Goal: Check status: Check status

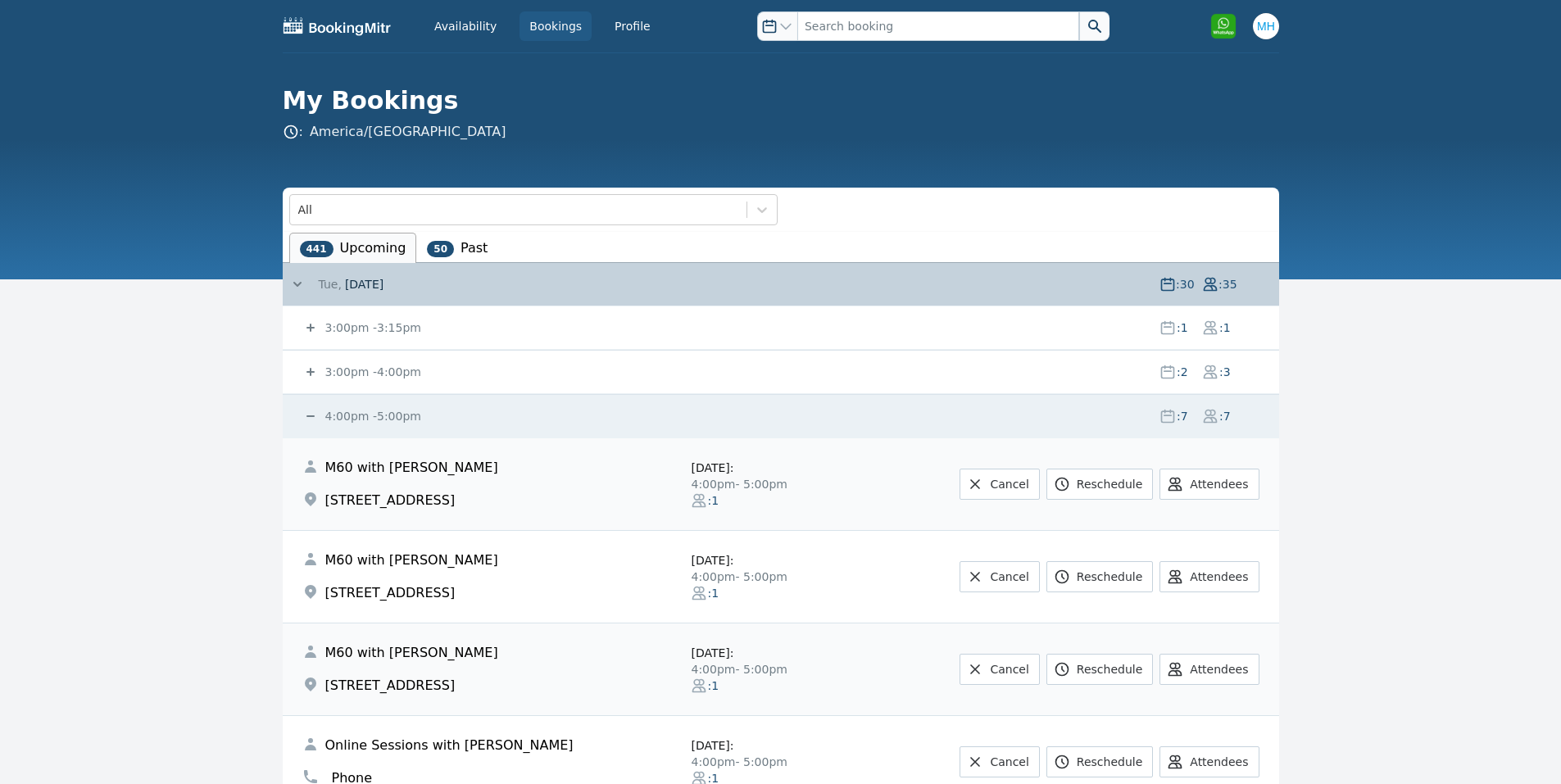
scroll to position [656, 0]
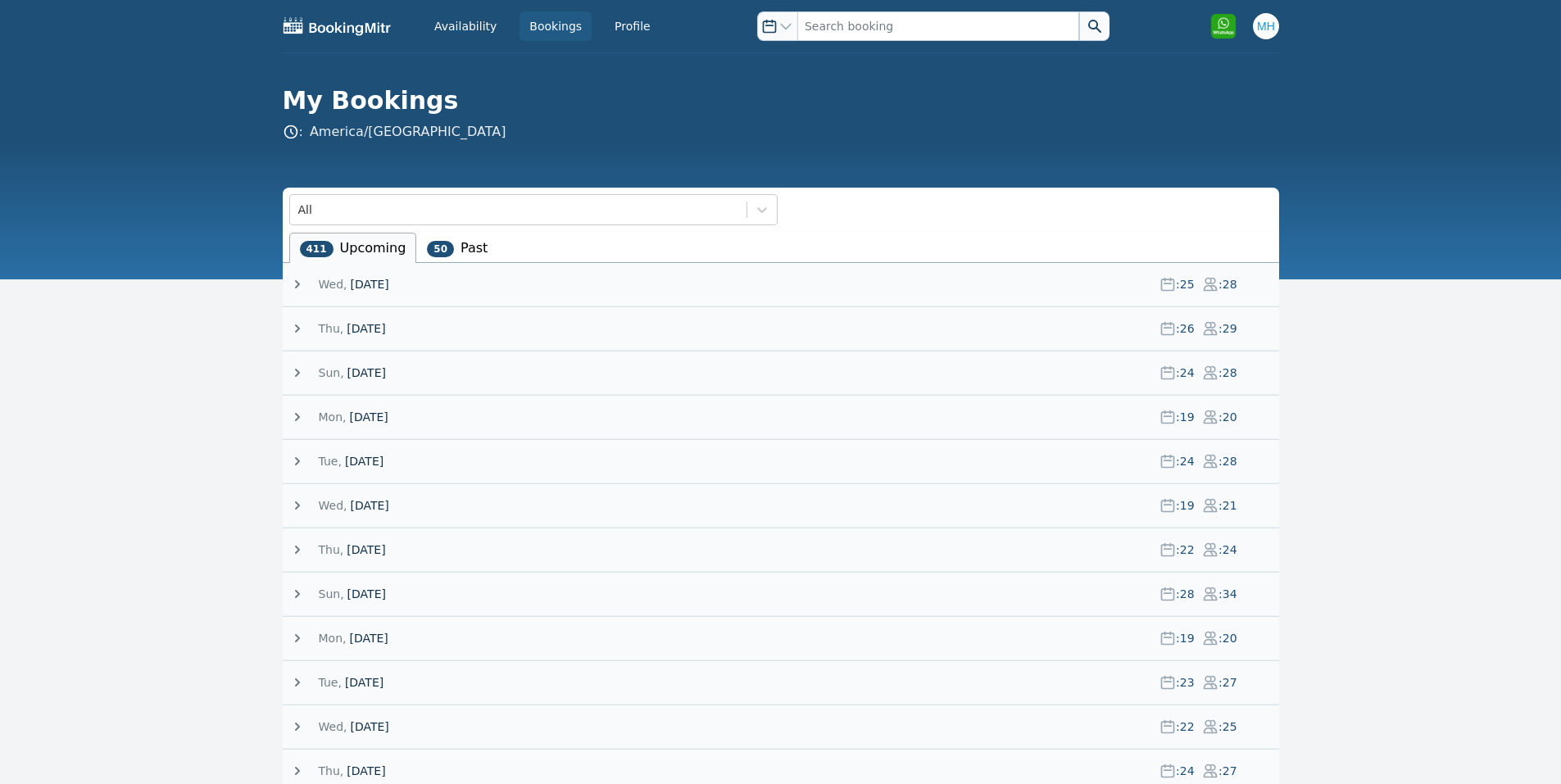
click at [381, 284] on span "[DATE]" at bounding box center [370, 284] width 39 height 17
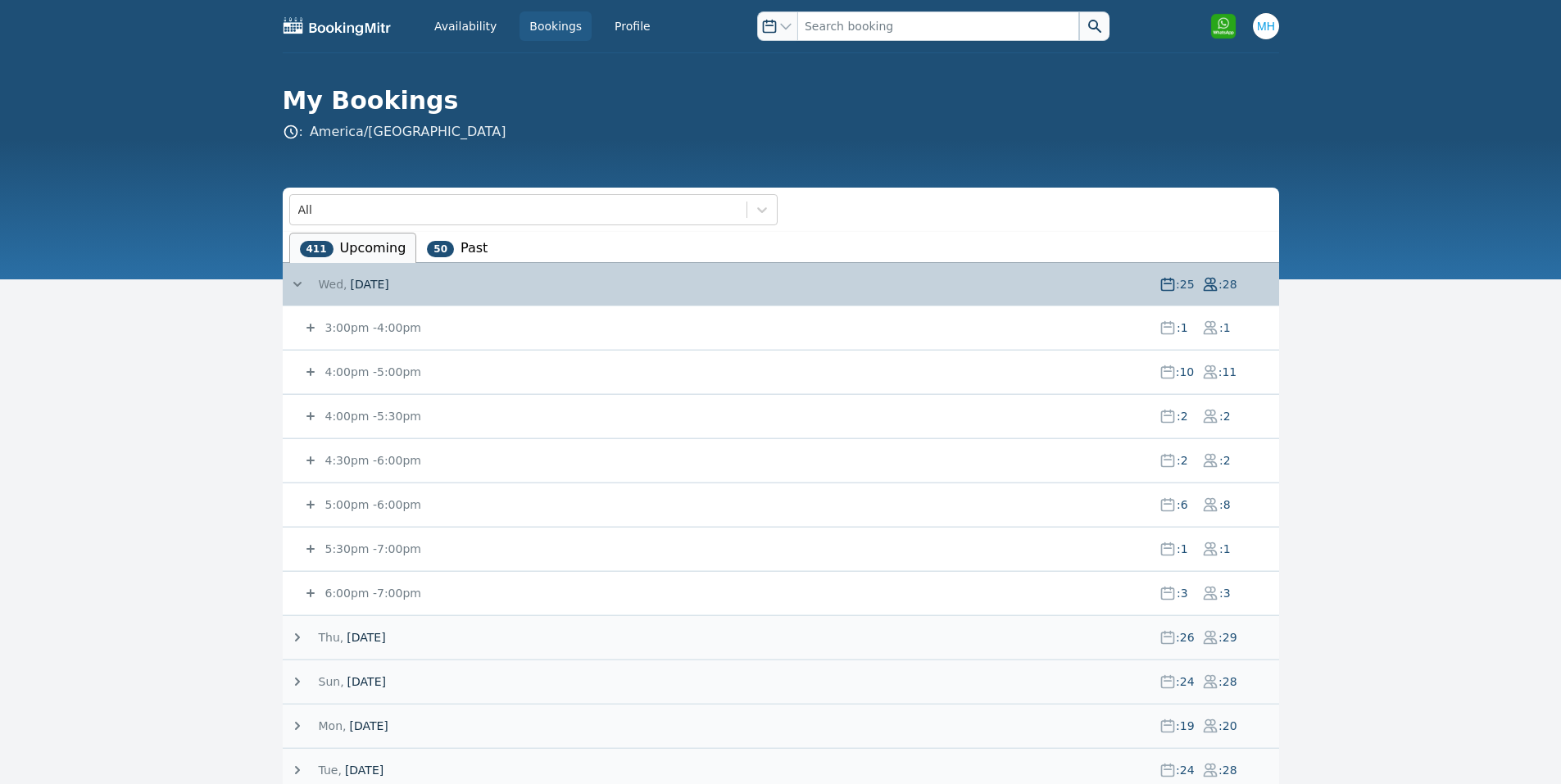
click at [377, 324] on small "3:00pm - 4:00pm" at bounding box center [372, 327] width 99 height 13
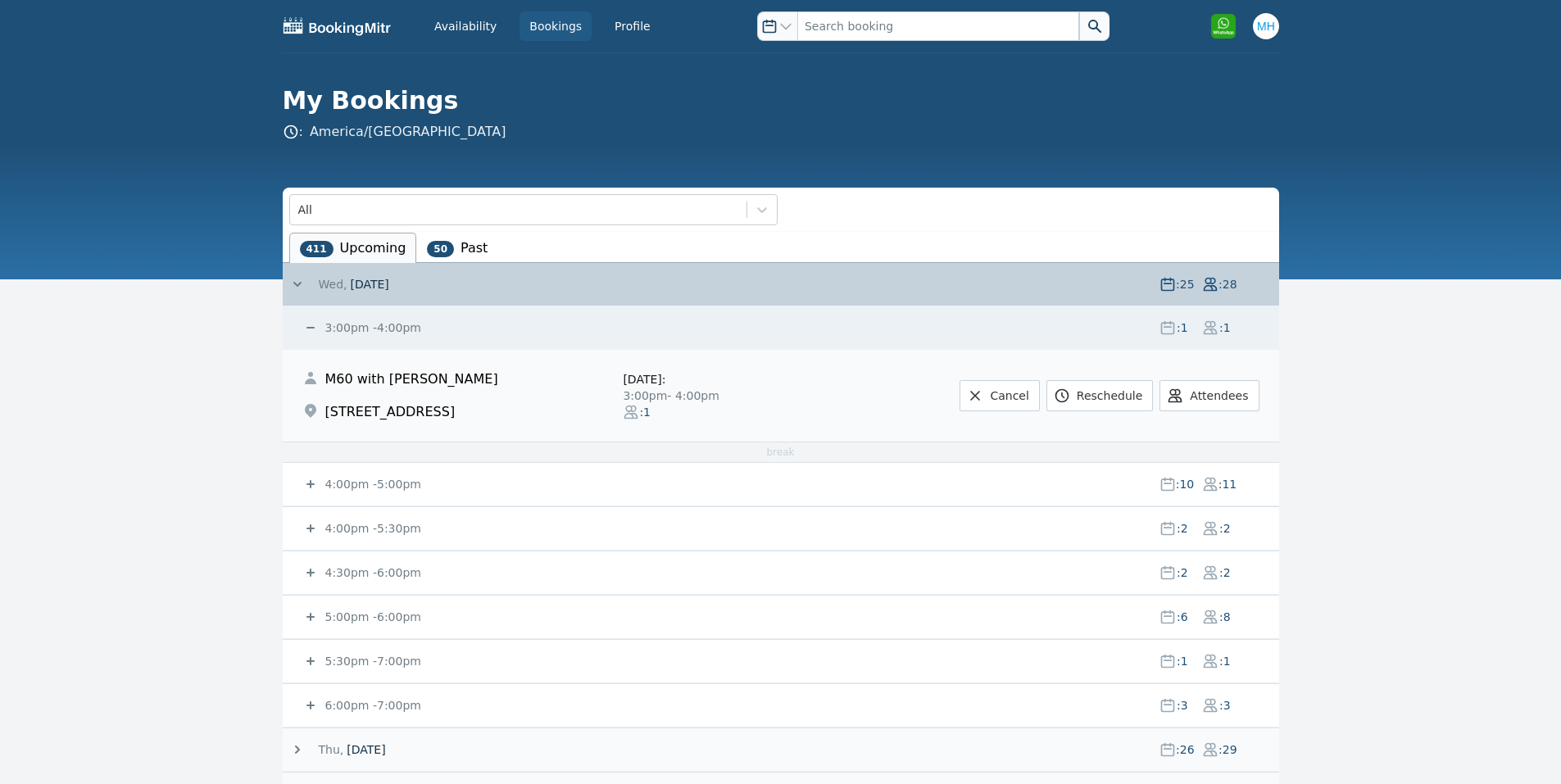
click at [373, 328] on small "3:00pm - 4:00pm" at bounding box center [372, 327] width 99 height 13
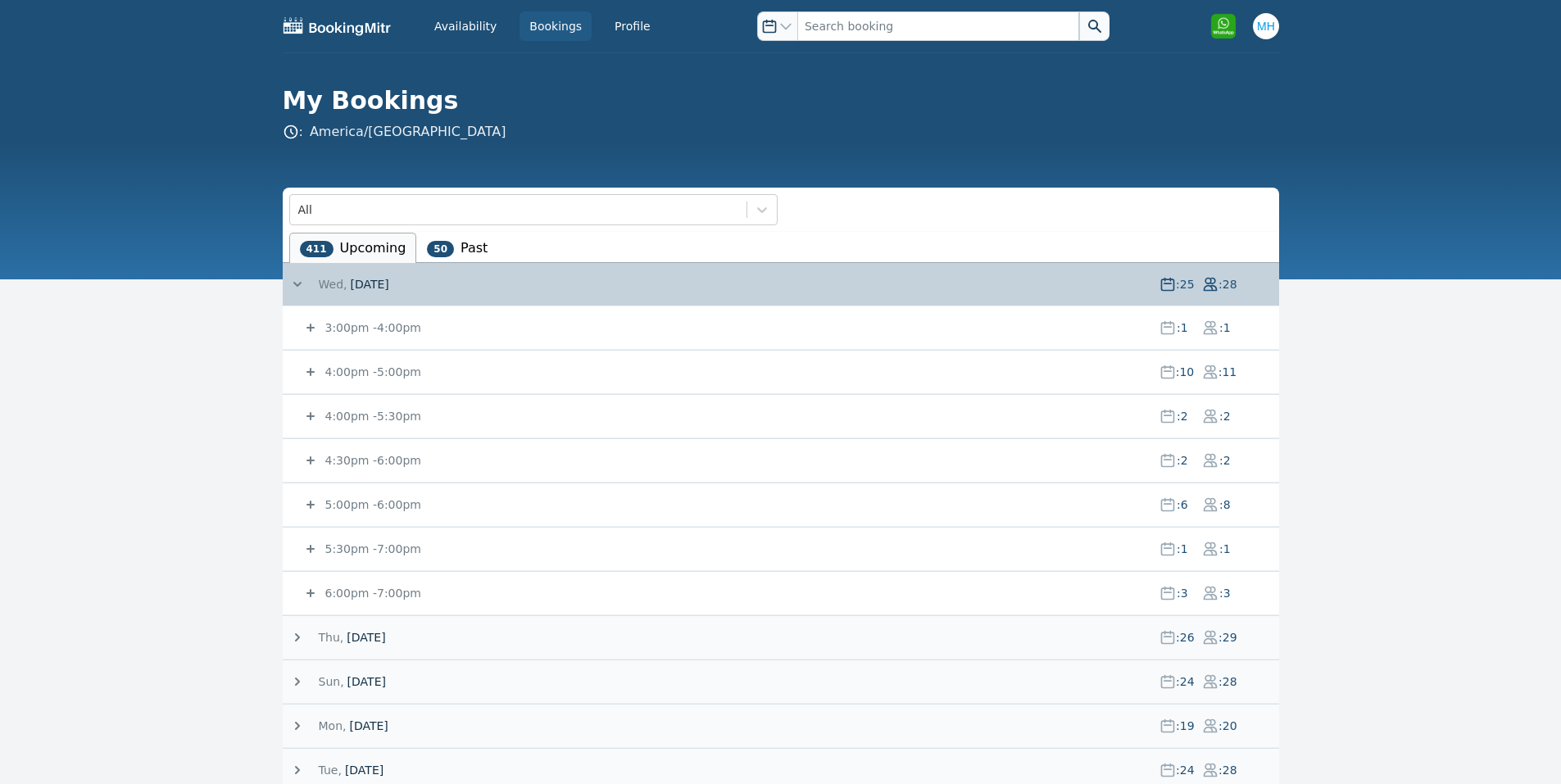
drag, startPoint x: 376, startPoint y: 367, endPoint x: 372, endPoint y: 374, distance: 8.1
click at [374, 372] on small "4:00pm - 5:00pm" at bounding box center [372, 372] width 99 height 13
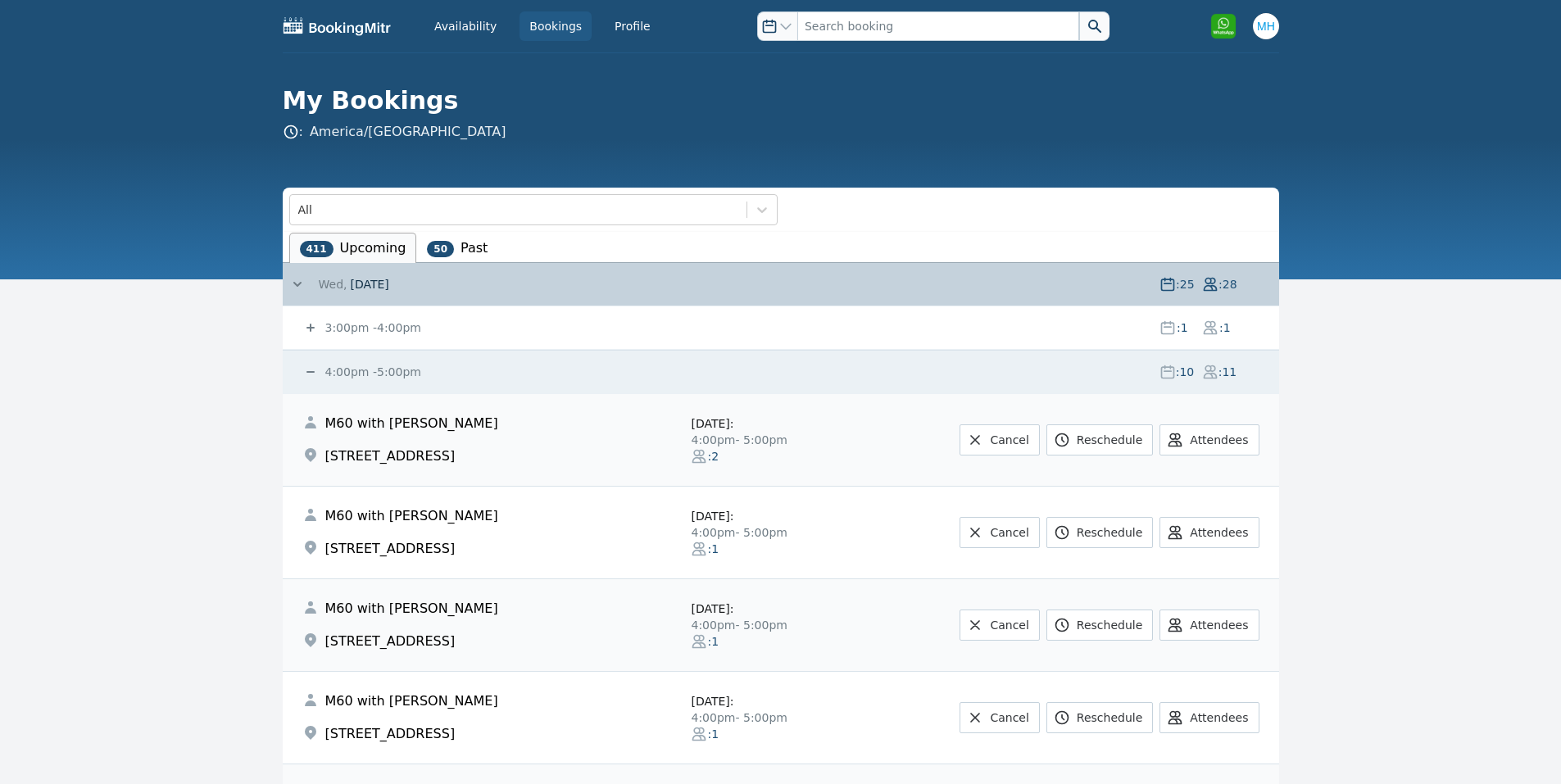
click at [372, 374] on small "4:00pm - 5:00pm" at bounding box center [372, 372] width 99 height 13
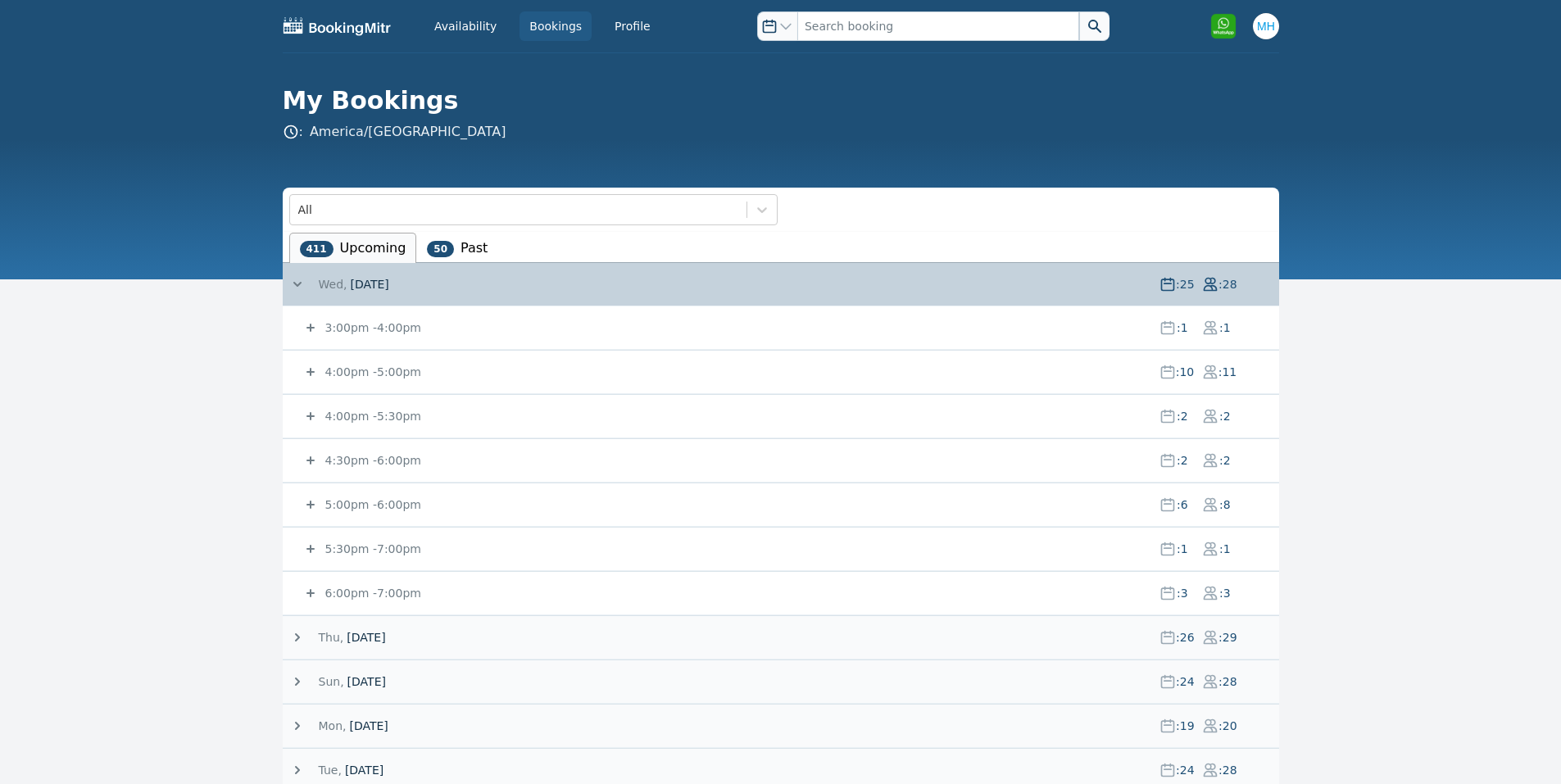
click at [350, 330] on small "3:00pm - 4:00pm" at bounding box center [372, 327] width 99 height 13
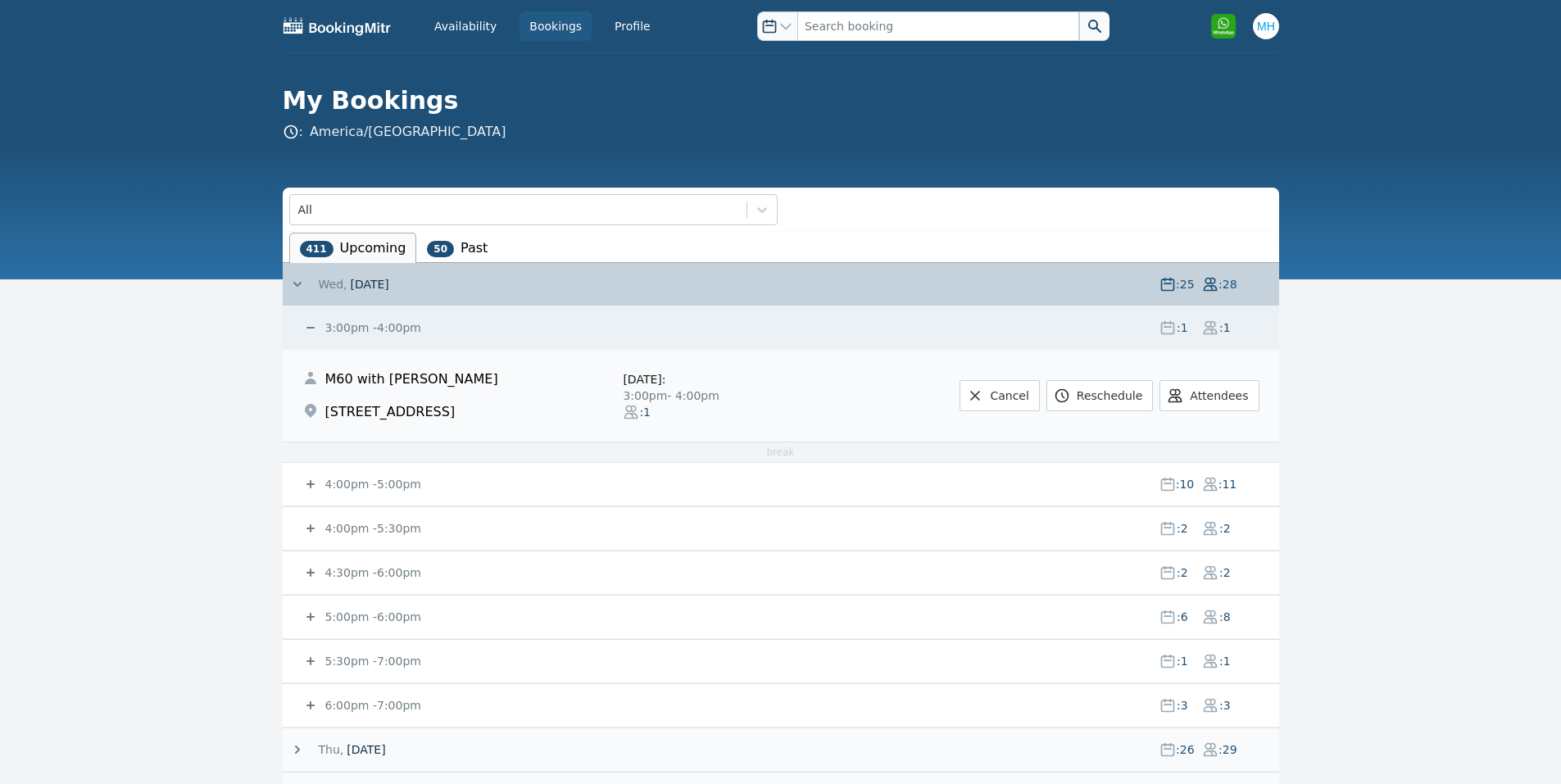
click at [349, 330] on small "3:00pm - 4:00pm" at bounding box center [372, 327] width 99 height 13
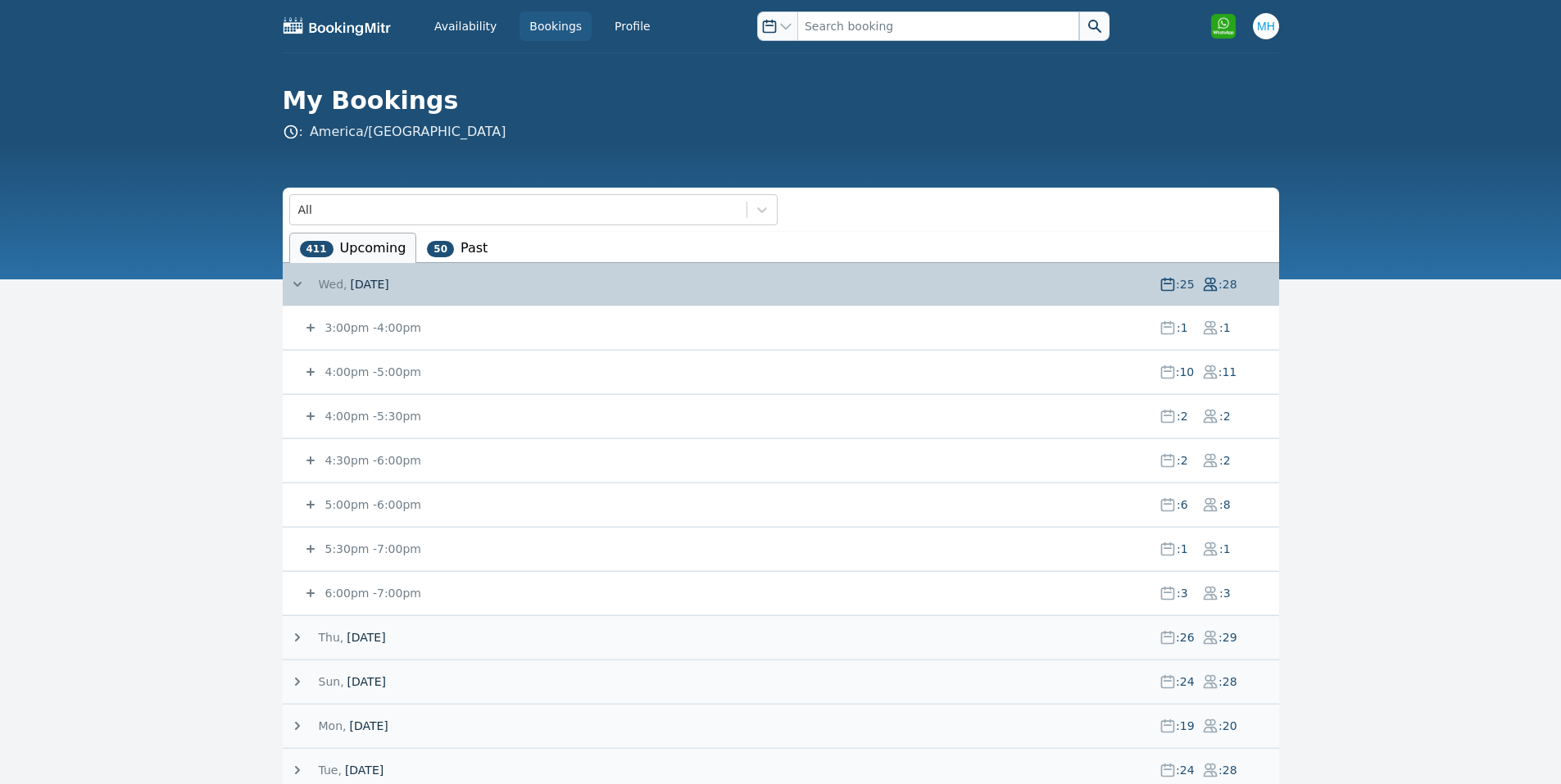
click at [359, 363] on div "4:00pm - 5:00pm : 10 : 11" at bounding box center [791, 372] width 977 height 43
click at [359, 370] on small "4:00pm - 5:00pm" at bounding box center [372, 372] width 99 height 13
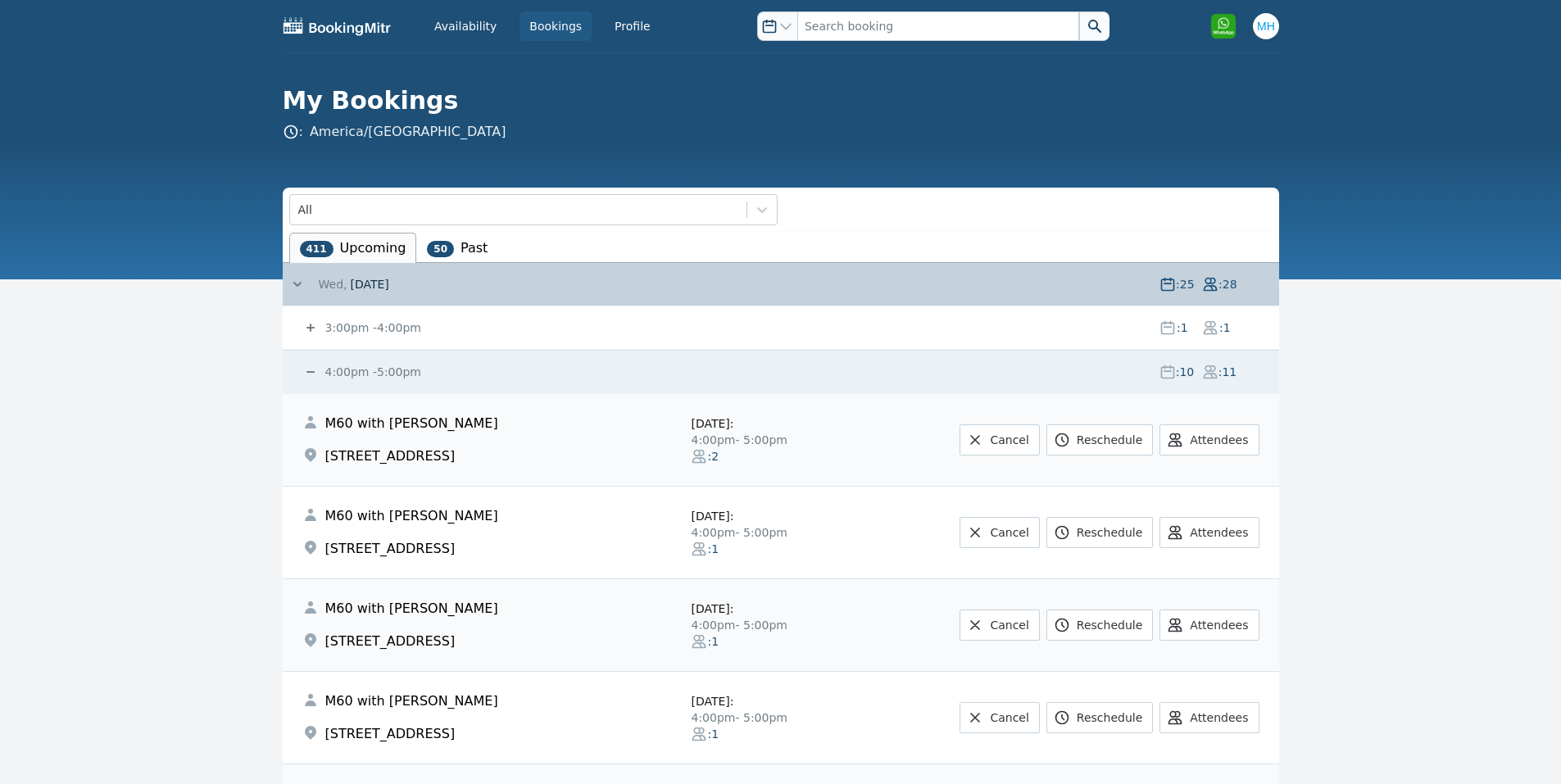
click at [359, 370] on small "4:00pm - 5:00pm" at bounding box center [372, 372] width 99 height 13
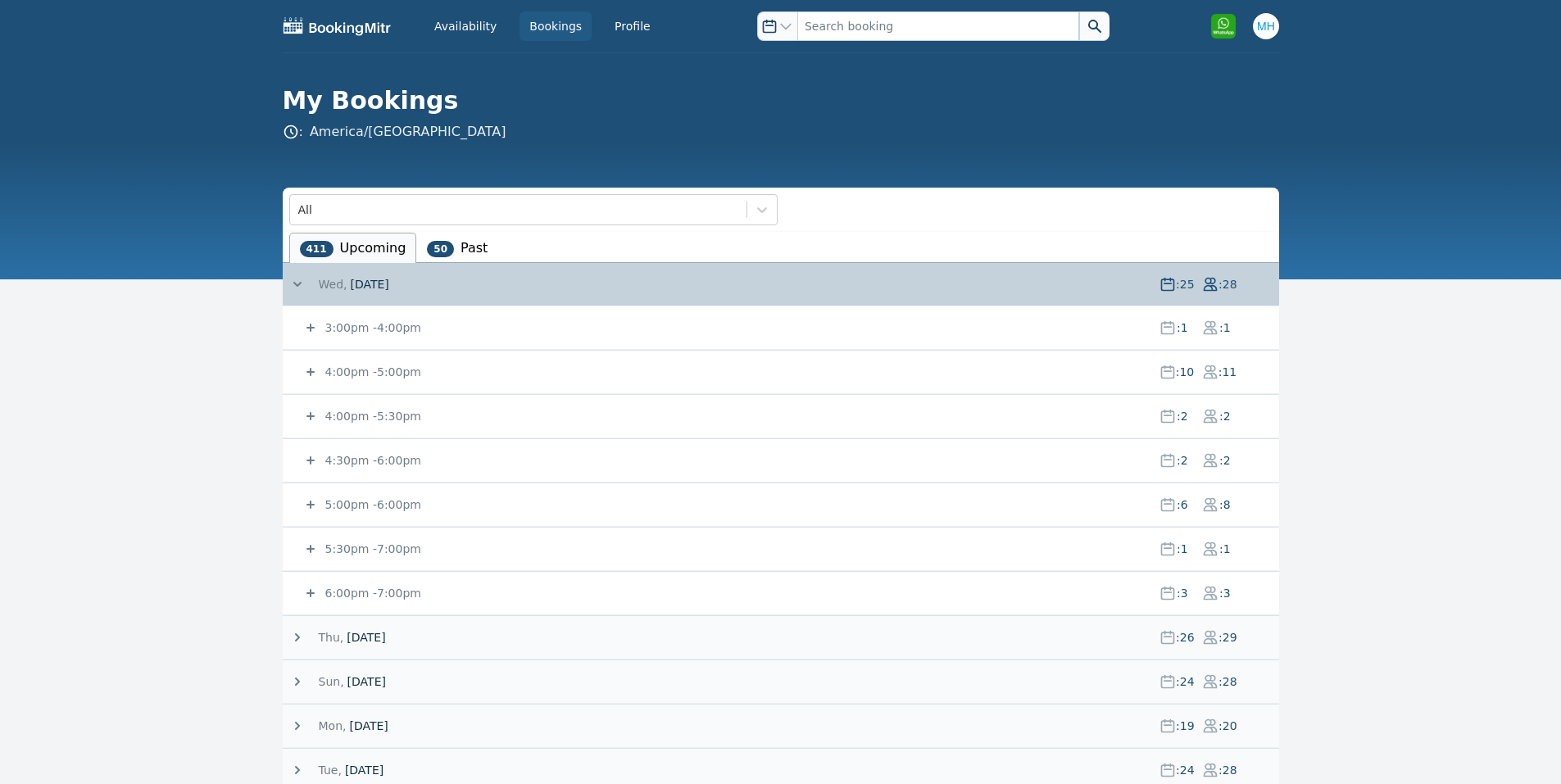
click at [402, 368] on small "4:00pm - 5:00pm" at bounding box center [372, 372] width 99 height 13
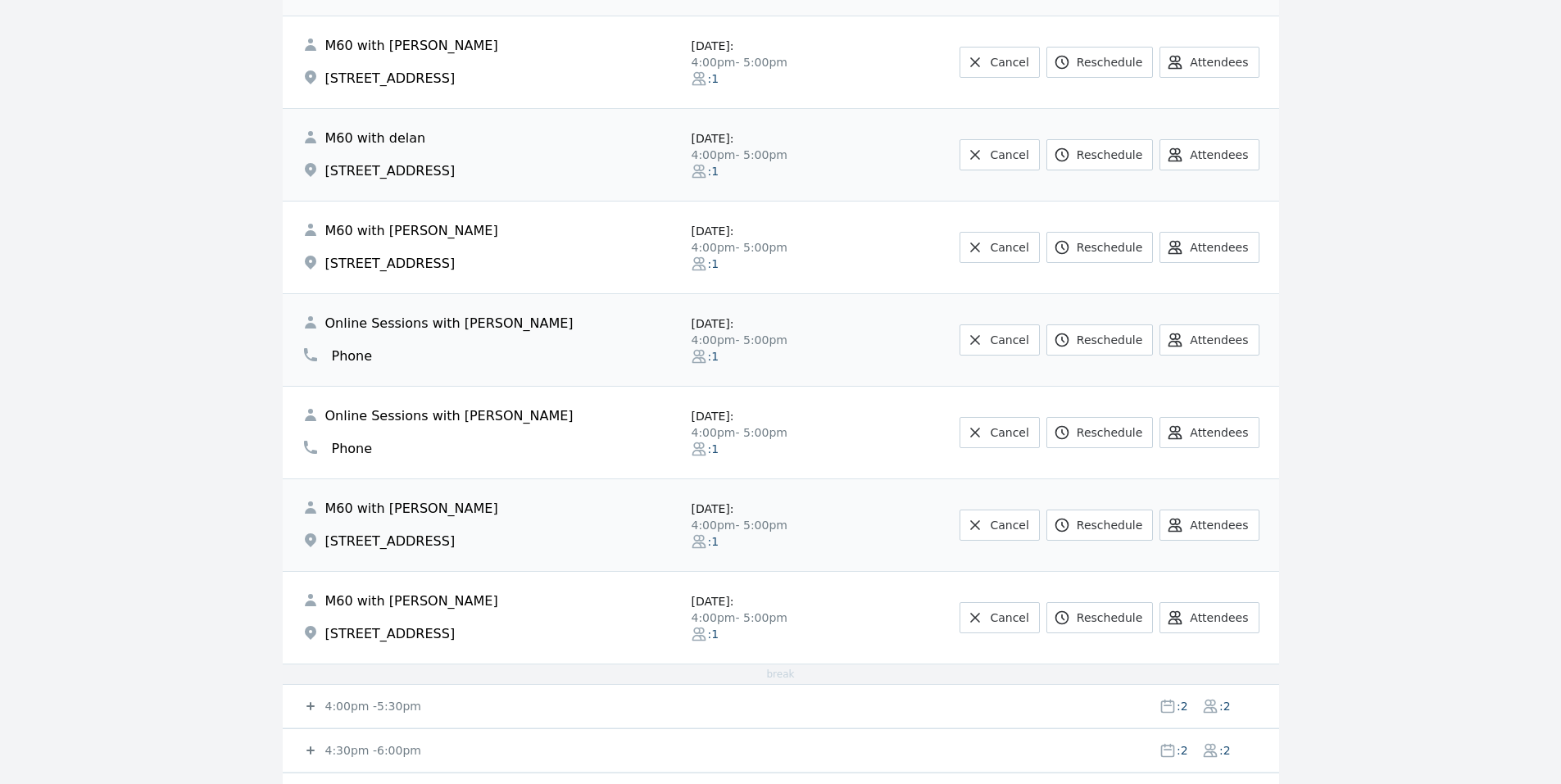
scroll to position [982, 0]
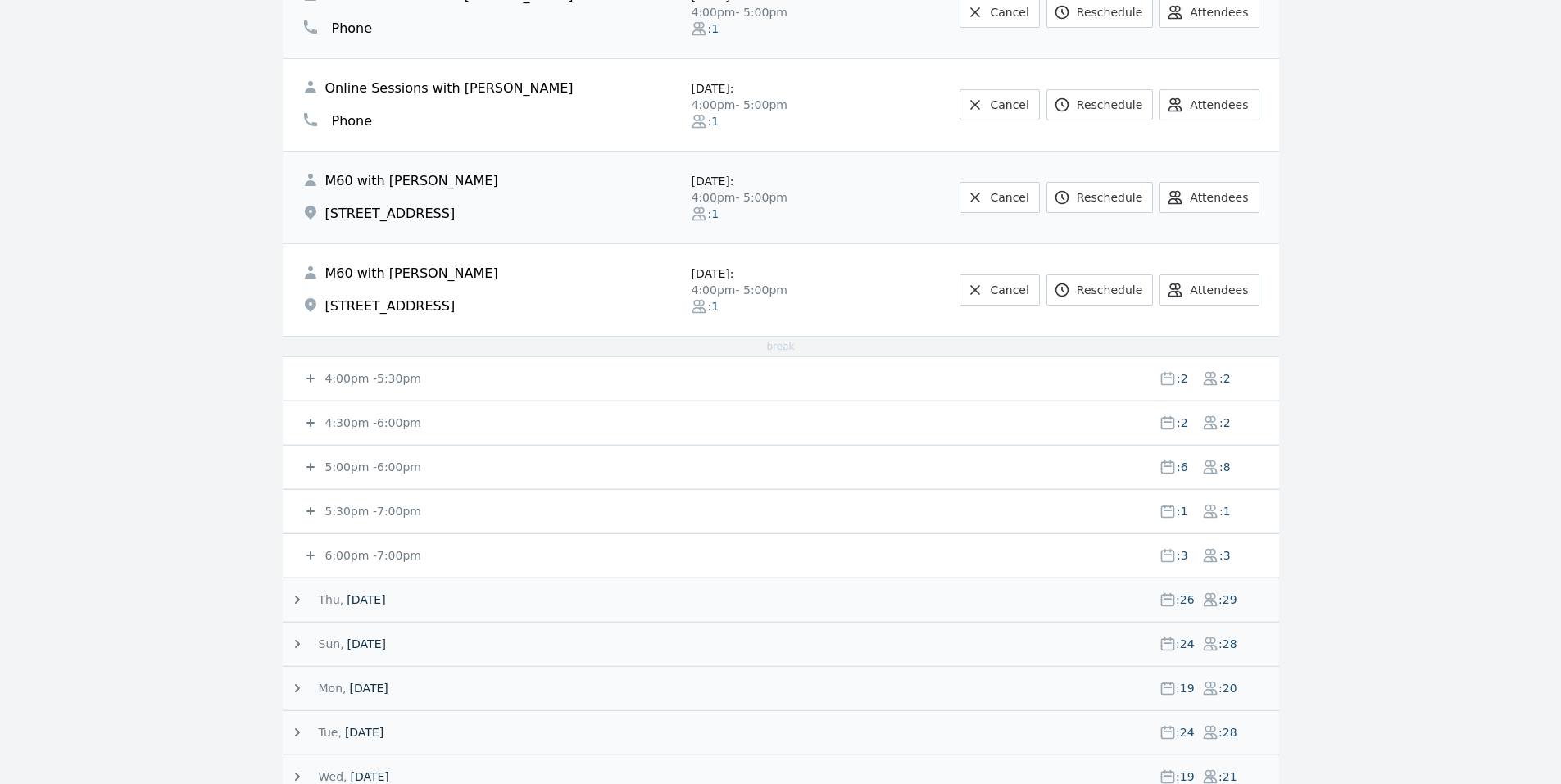
click at [360, 380] on small "4:00pm - 5:30pm" at bounding box center [372, 377] width 99 height 13
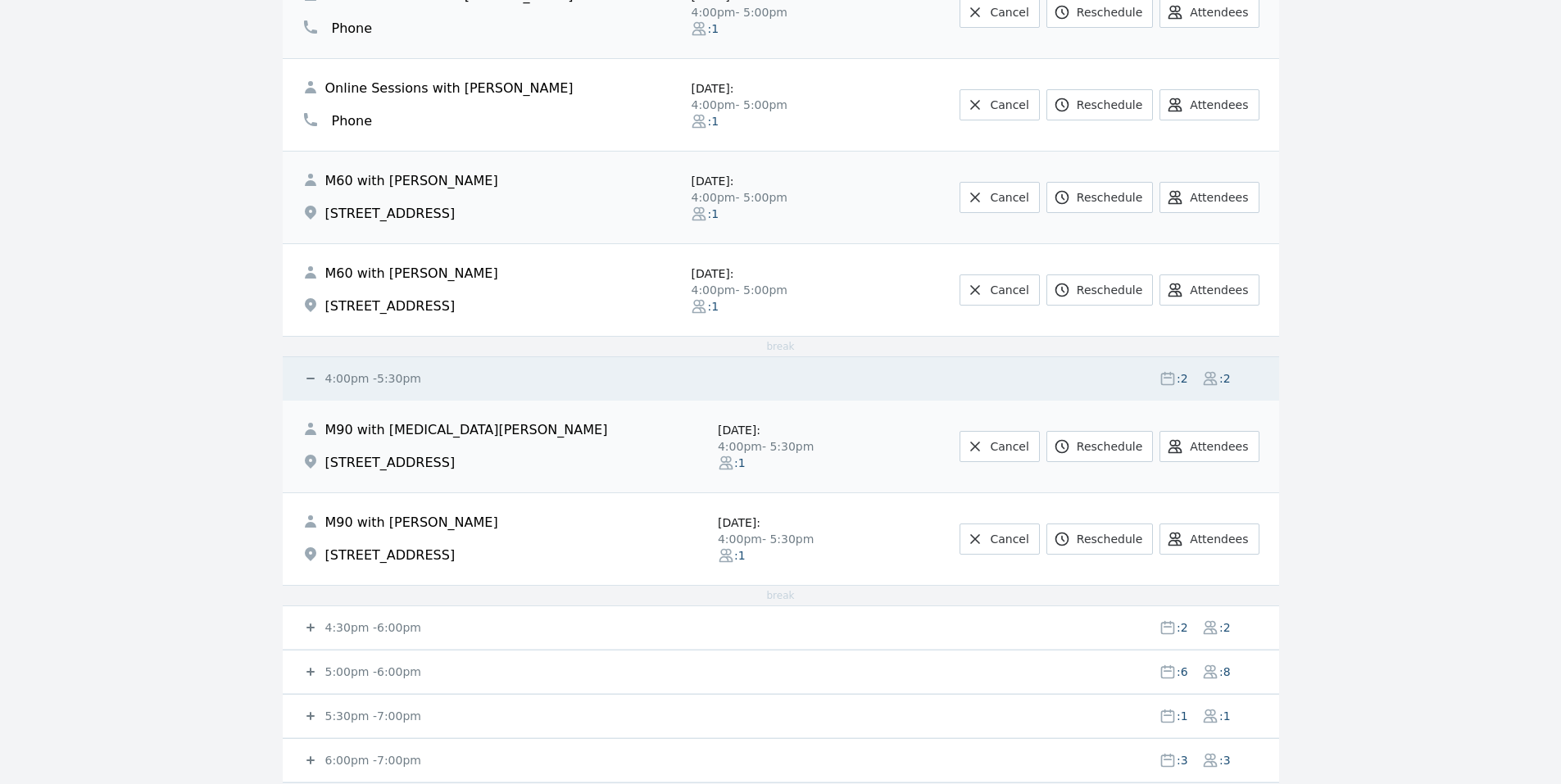
click at [359, 380] on small "4:00pm - 5:30pm" at bounding box center [372, 377] width 99 height 13
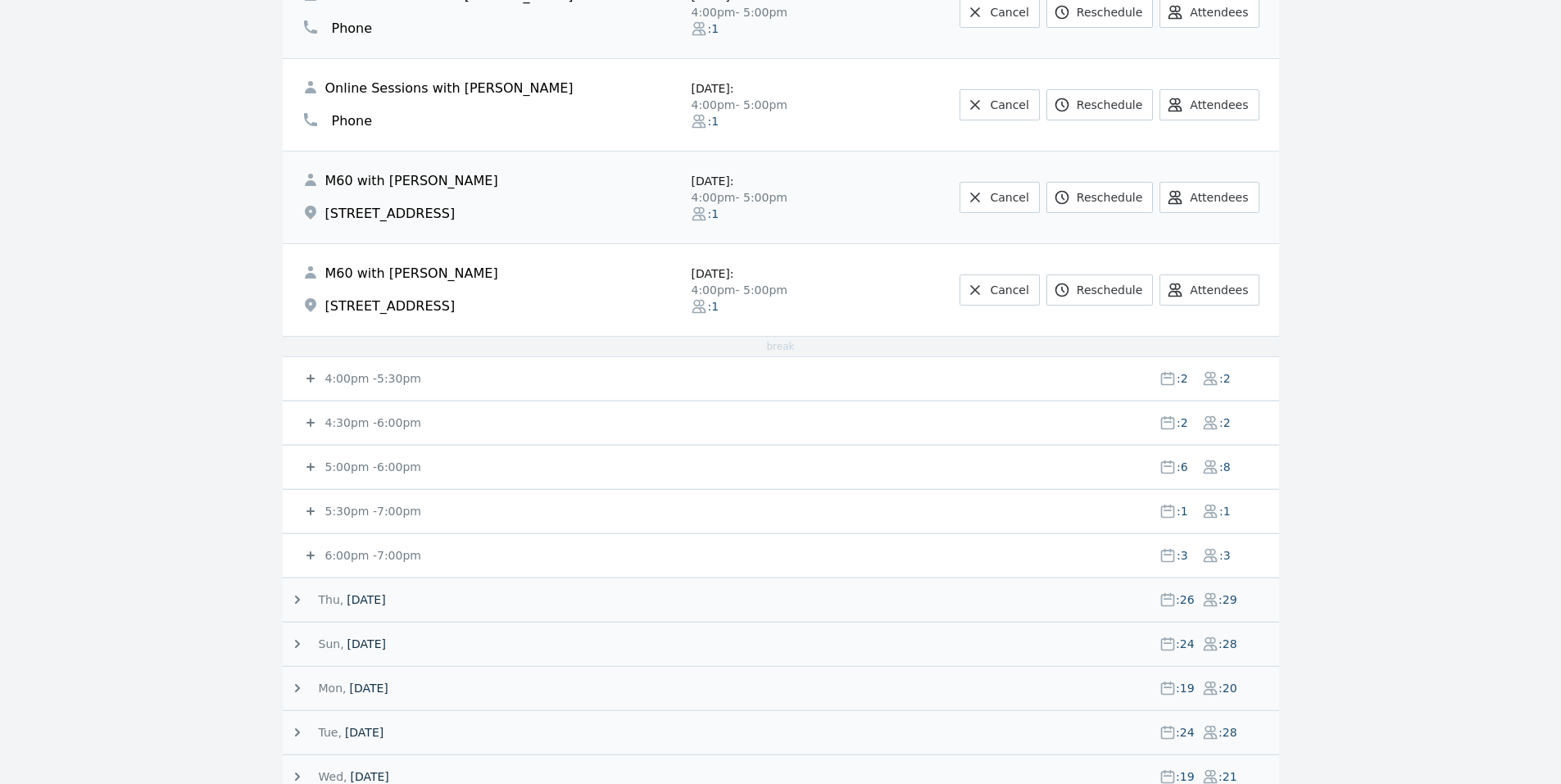
click at [357, 416] on small "4:30pm - 6:00pm" at bounding box center [372, 422] width 99 height 13
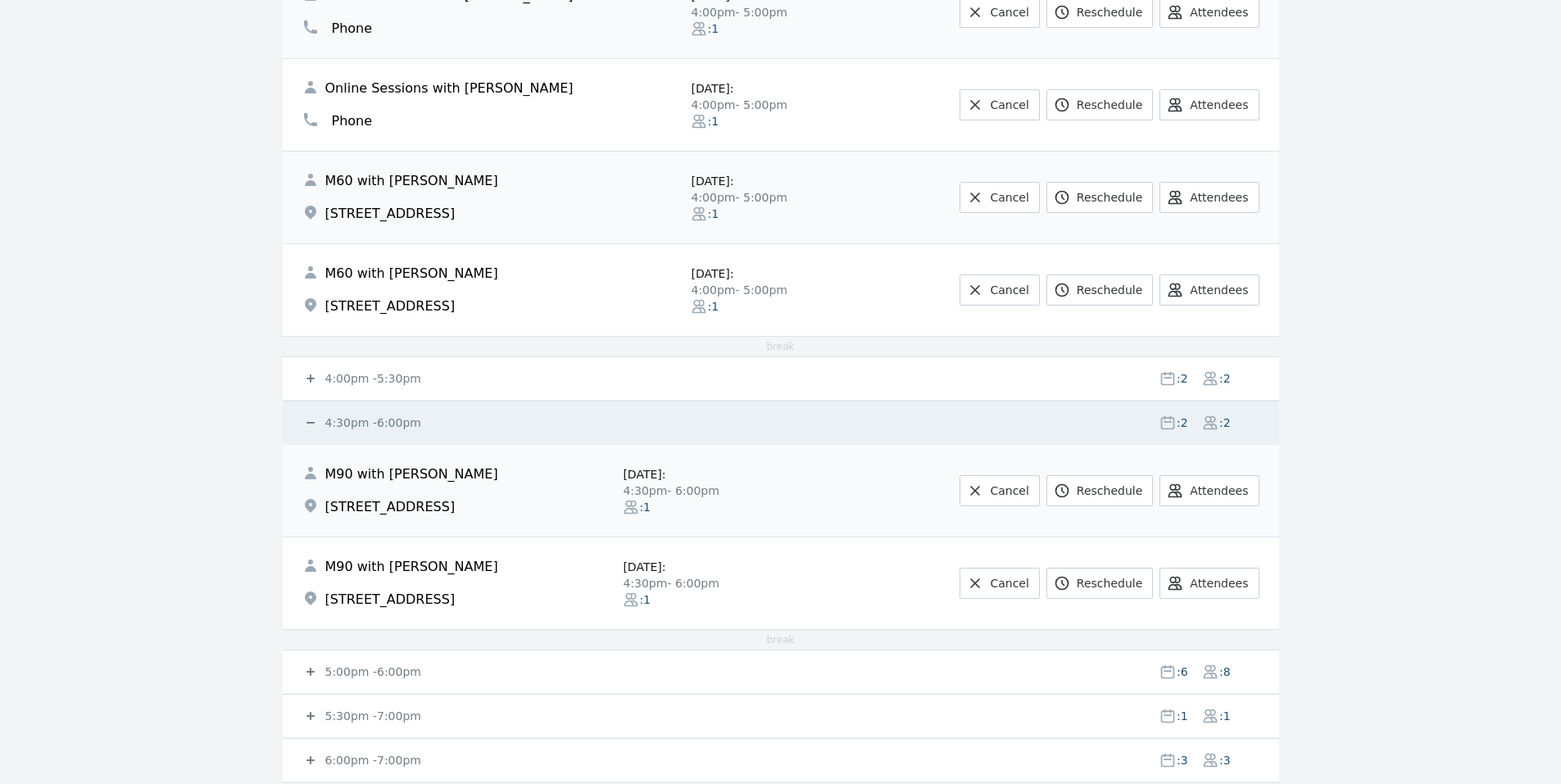
click at [357, 416] on small "4:30pm - 6:00pm" at bounding box center [372, 422] width 99 height 13
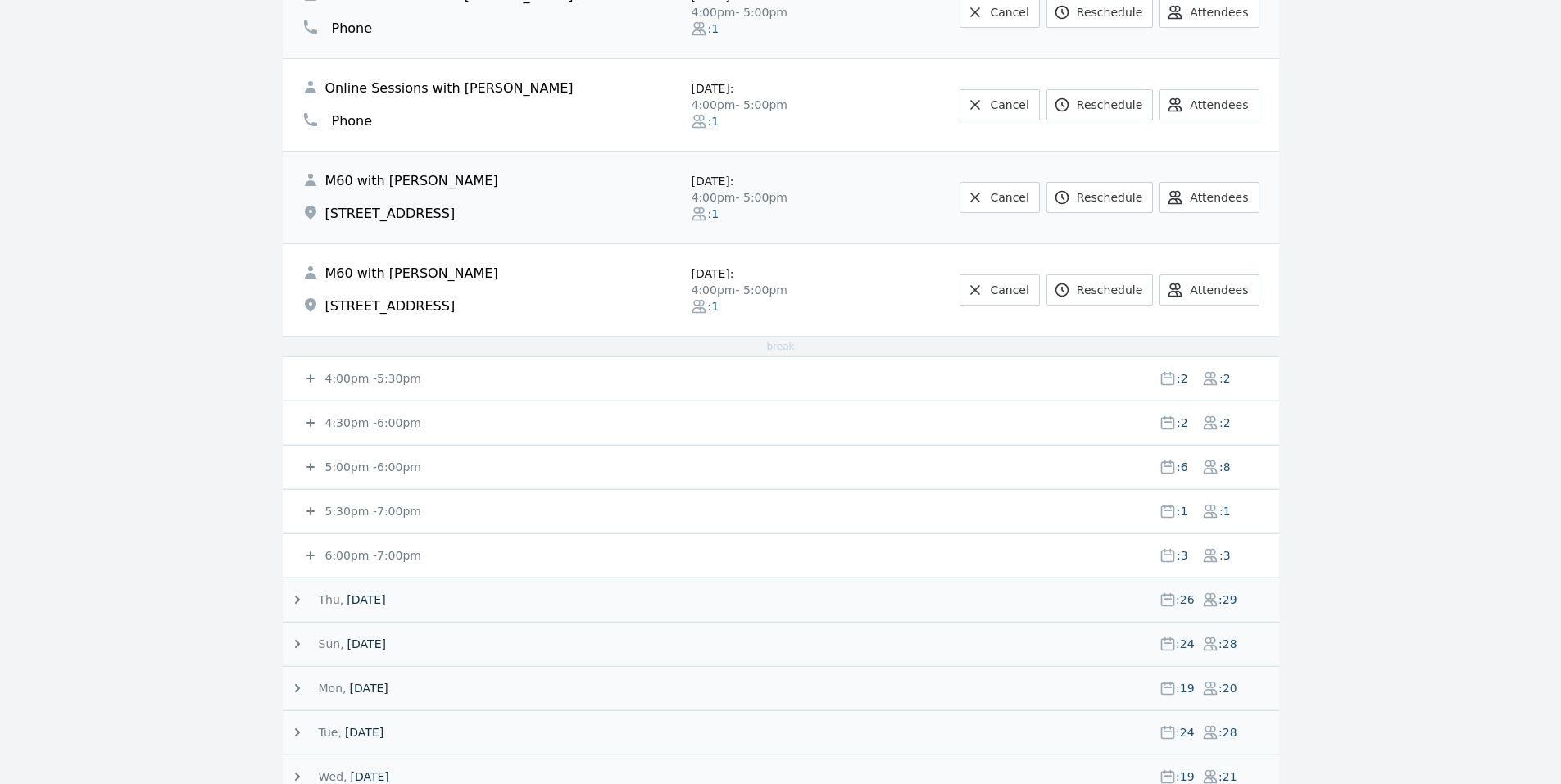
click at [357, 416] on small "4:30pm - 6:00pm" at bounding box center [372, 422] width 99 height 13
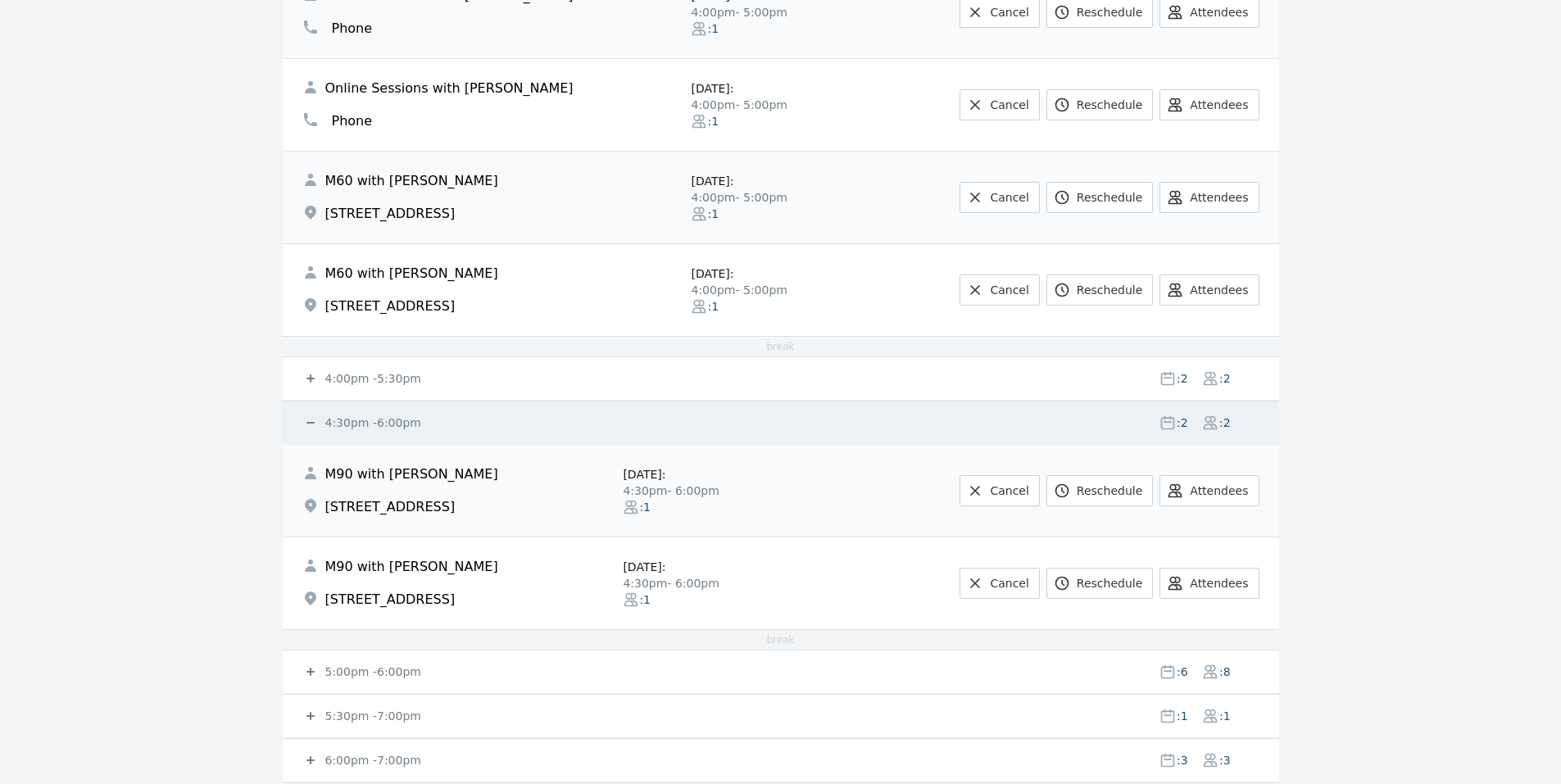
click at [358, 417] on small "4:30pm - 6:00pm" at bounding box center [372, 422] width 99 height 13
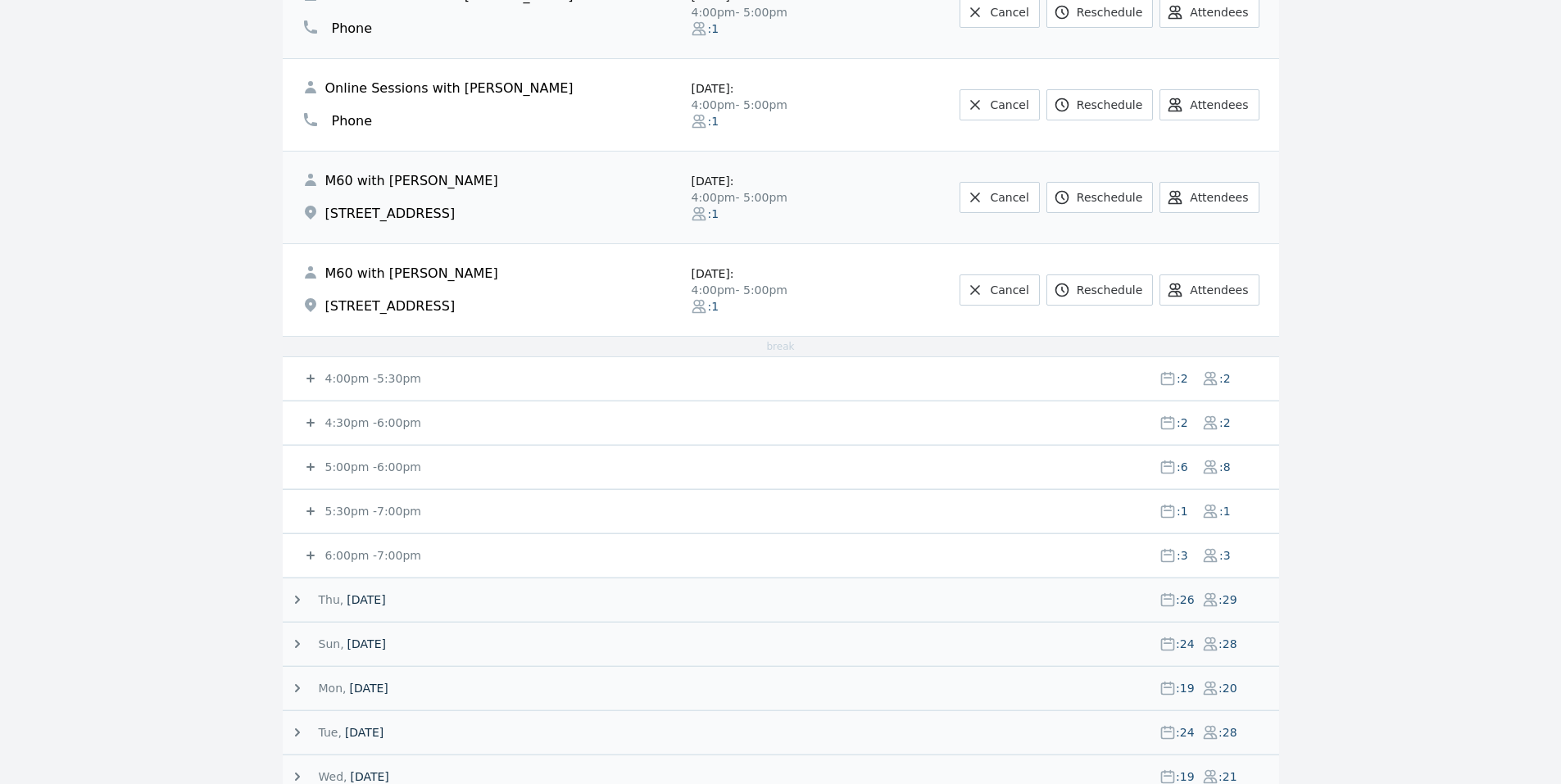
click at [366, 470] on small "5:00pm - 6:00pm" at bounding box center [372, 466] width 99 height 13
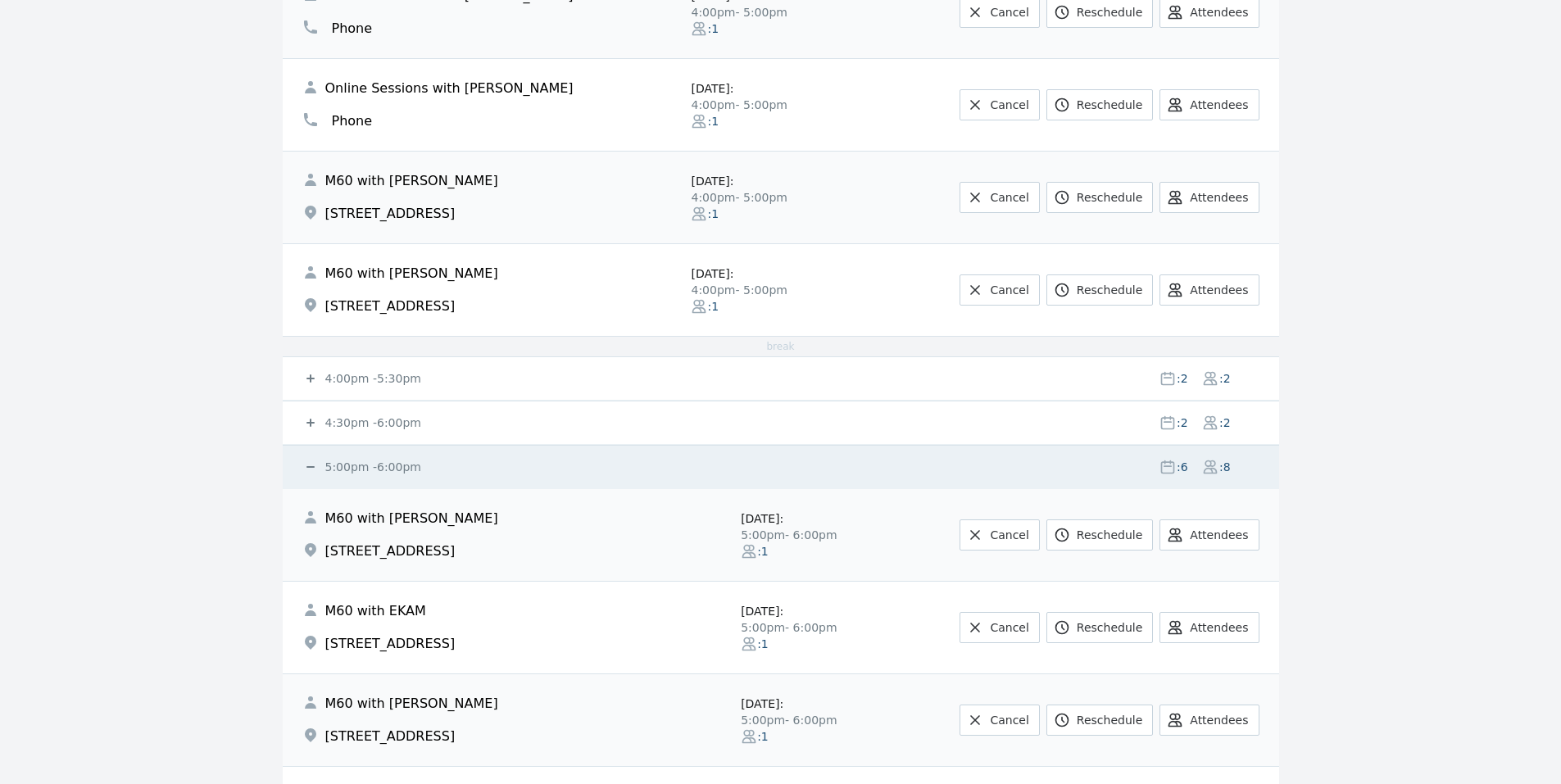
click at [366, 470] on small "5:00pm - 6:00pm" at bounding box center [372, 466] width 99 height 13
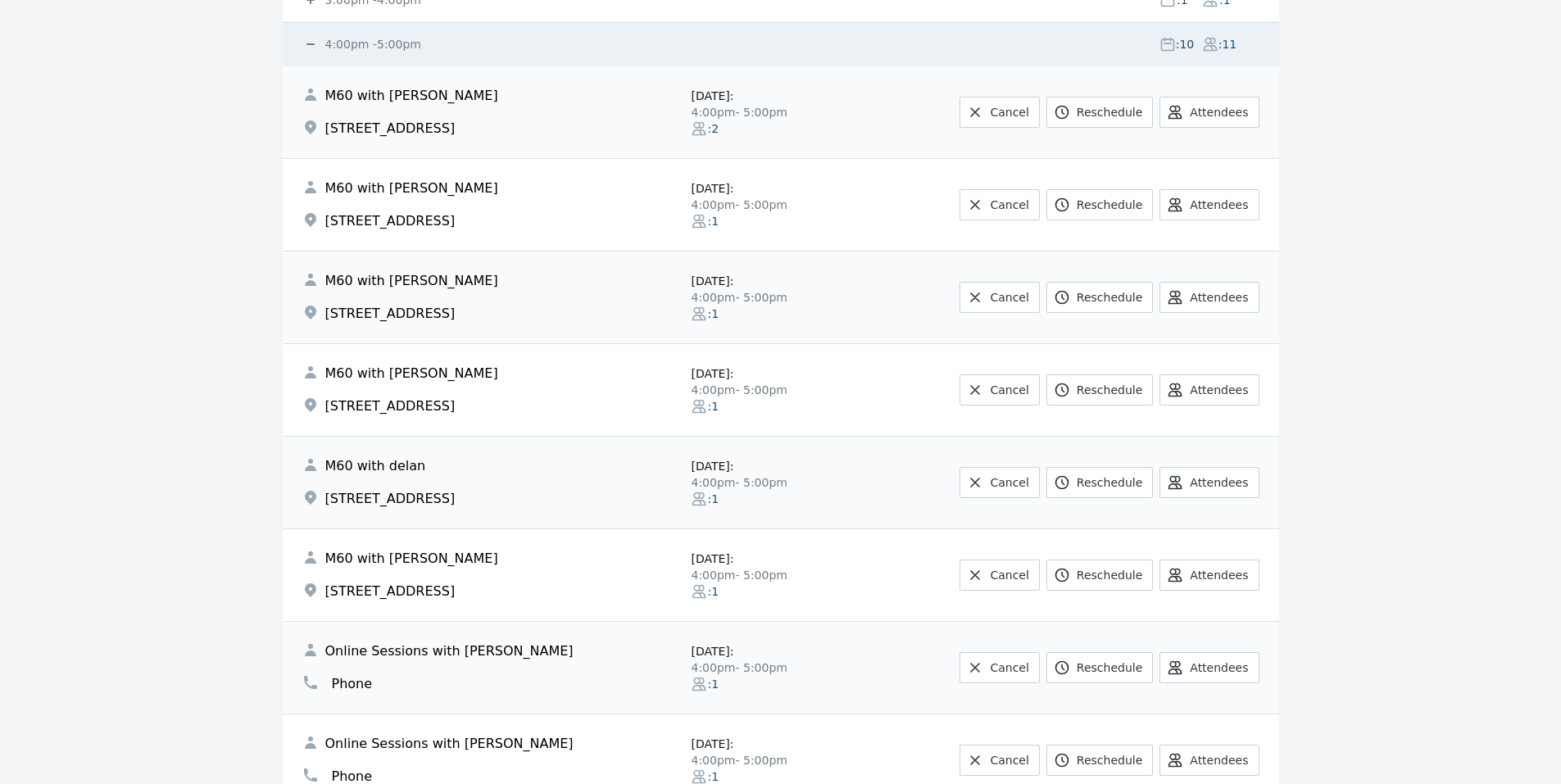
scroll to position [0, 0]
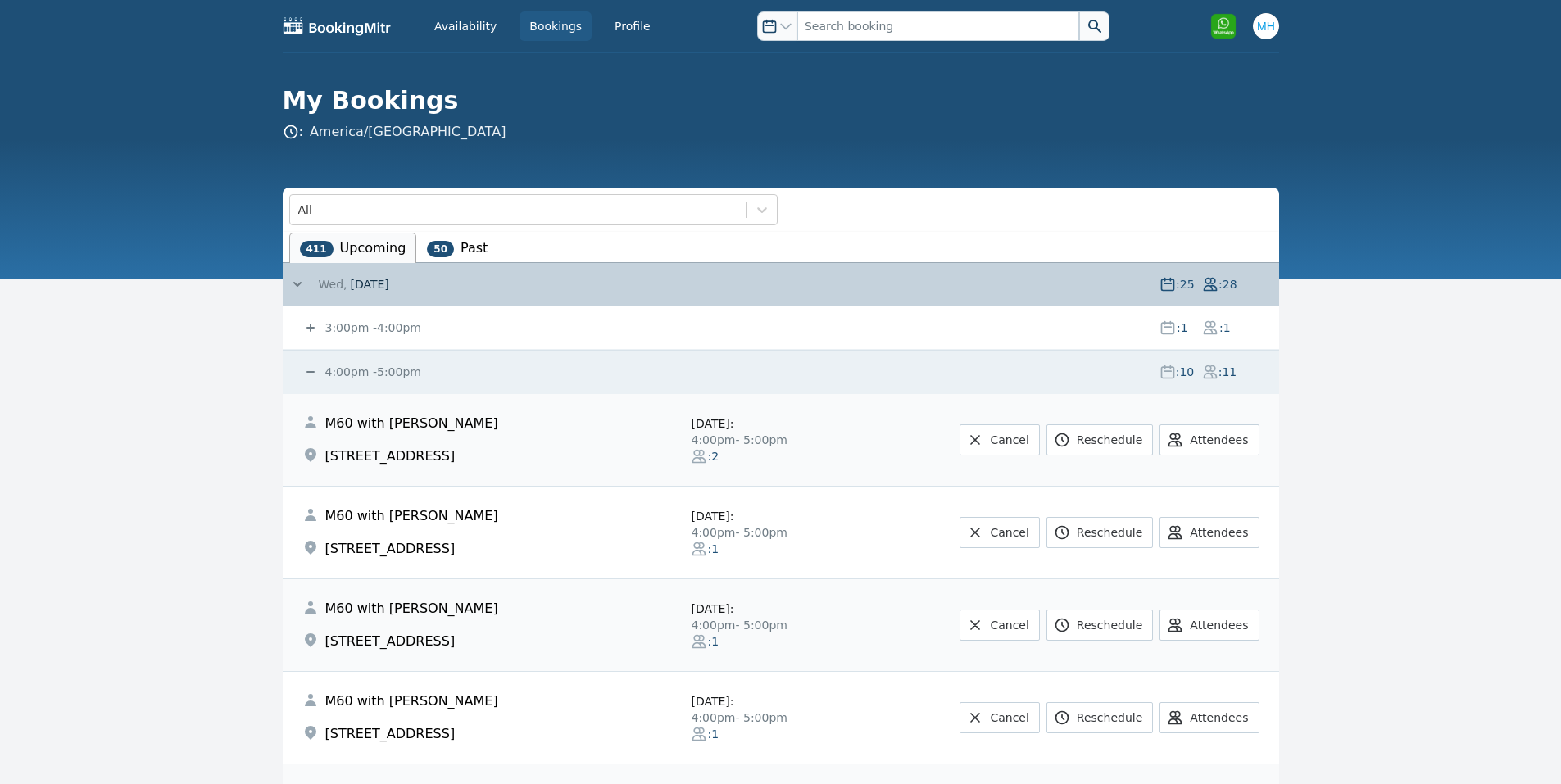
click at [372, 371] on small "4:00pm - 5:00pm" at bounding box center [372, 372] width 99 height 13
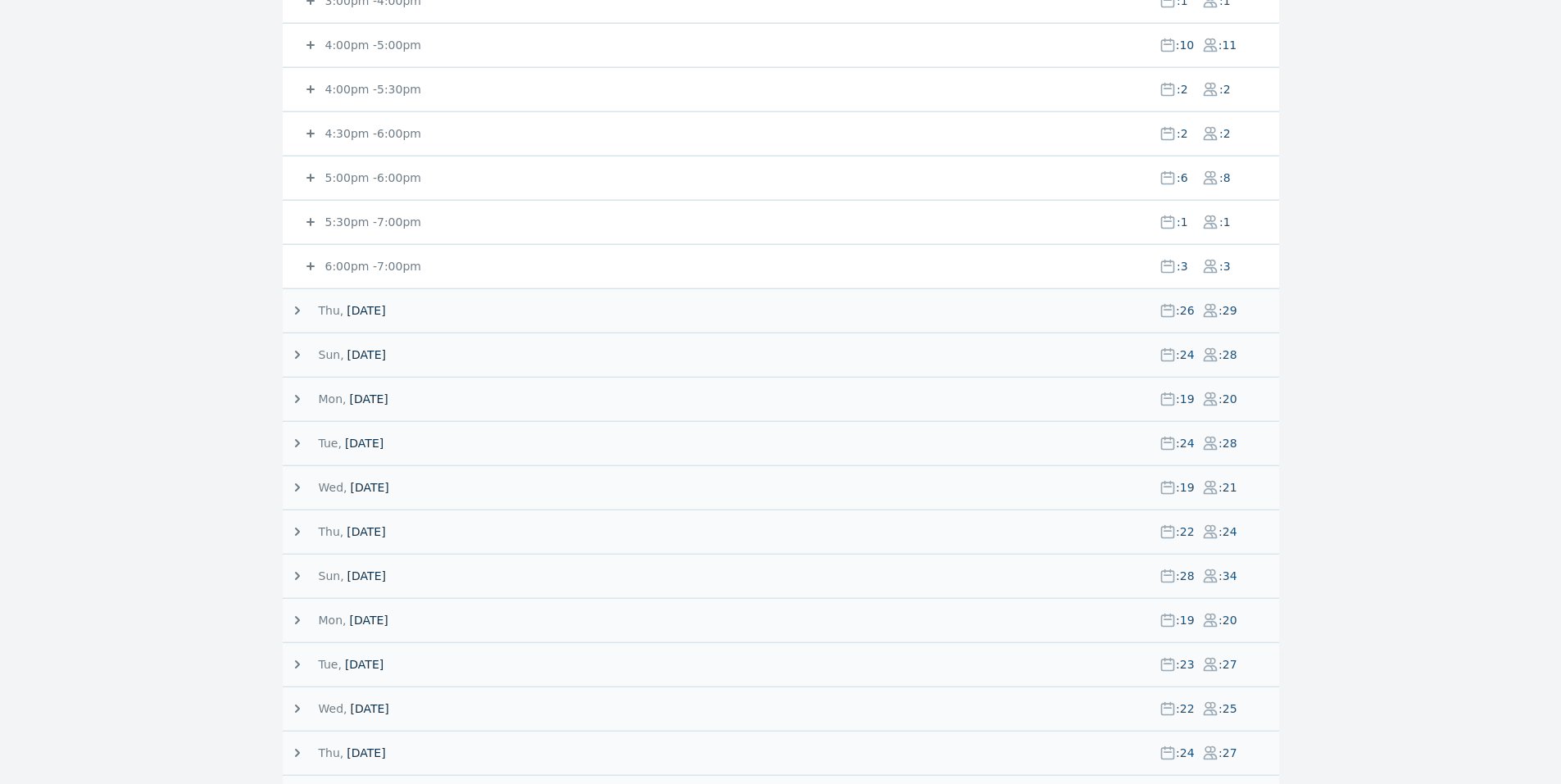
scroll to position [328, 0]
drag, startPoint x: 350, startPoint y: 439, endPoint x: 187, endPoint y: 435, distance: 163.0
click at [350, 440] on span "[DATE]" at bounding box center [364, 442] width 39 height 17
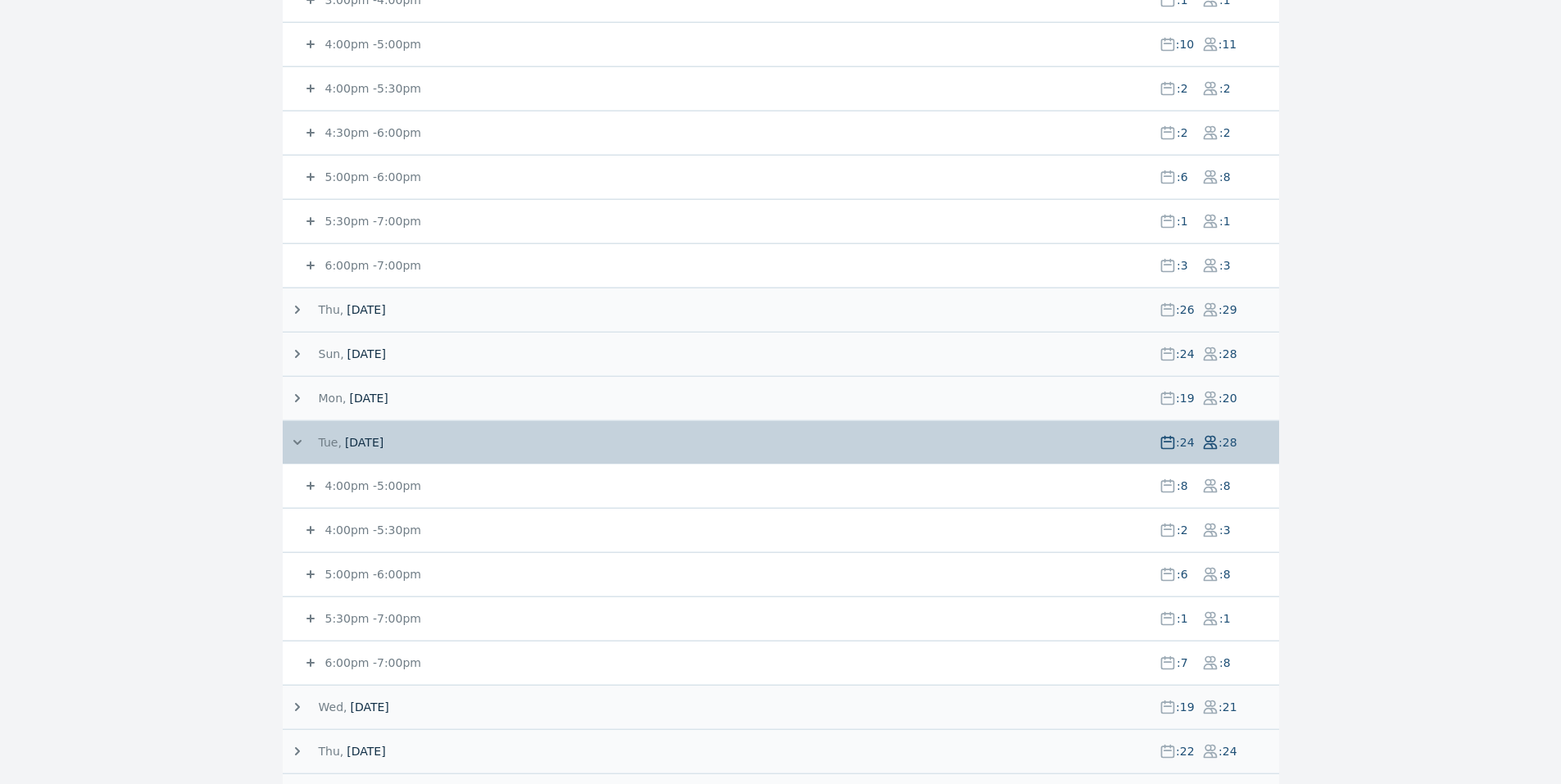
click at [339, 480] on small "4:00pm - 5:00pm" at bounding box center [372, 485] width 99 height 13
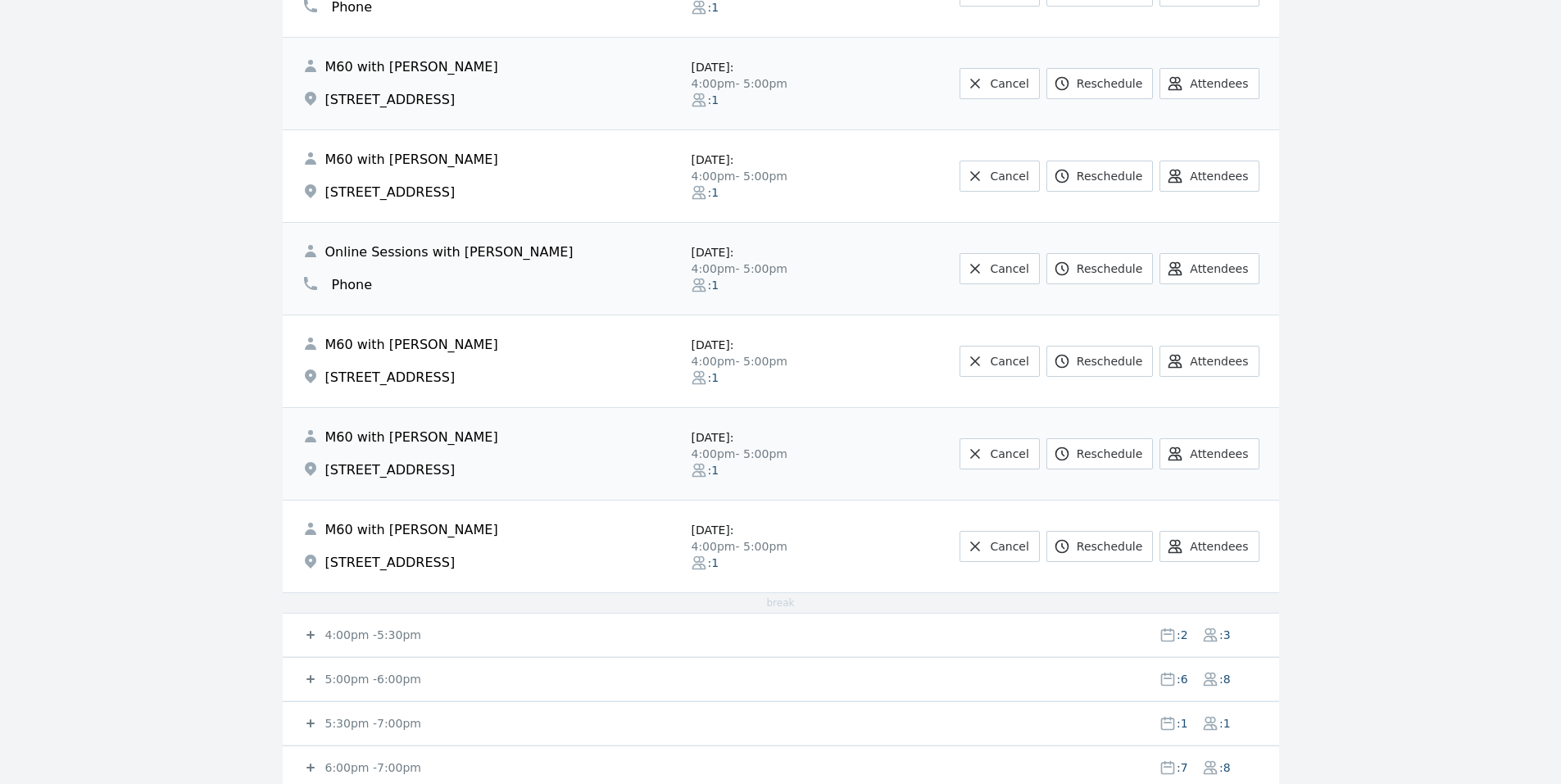
scroll to position [1310, 0]
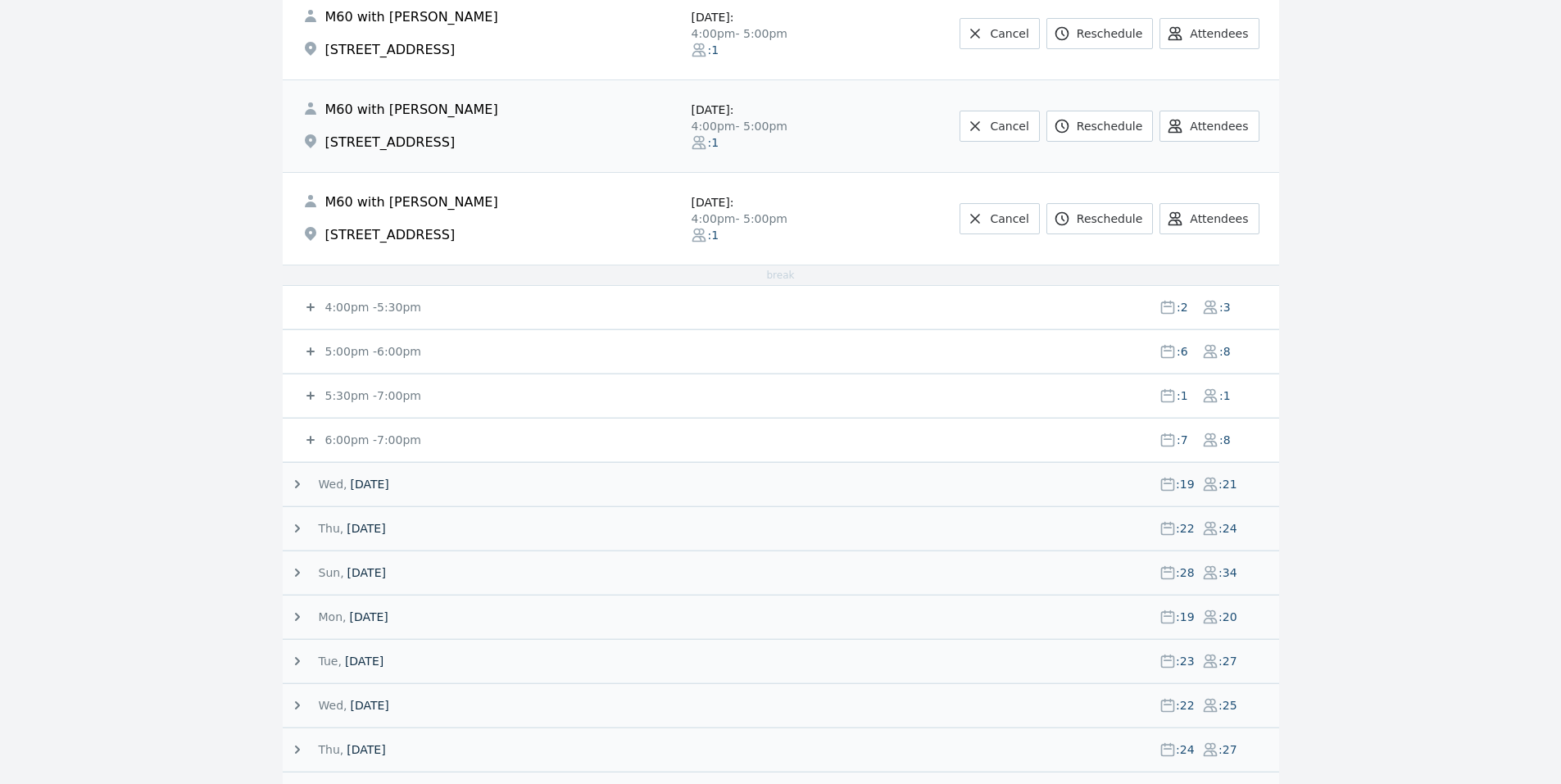
click at [358, 355] on small "5:00pm - 6:00pm" at bounding box center [372, 350] width 99 height 13
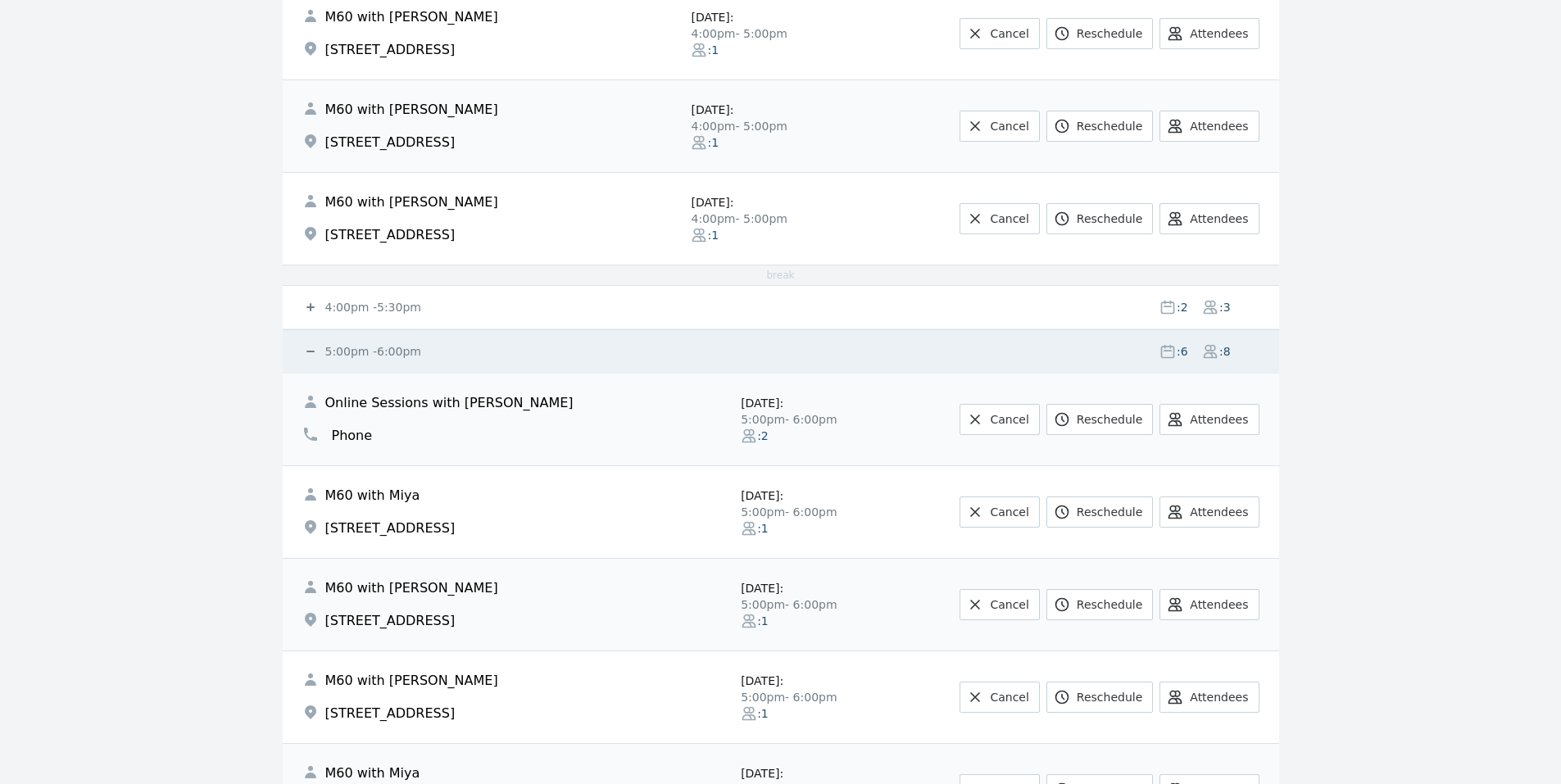
scroll to position [1638, 0]
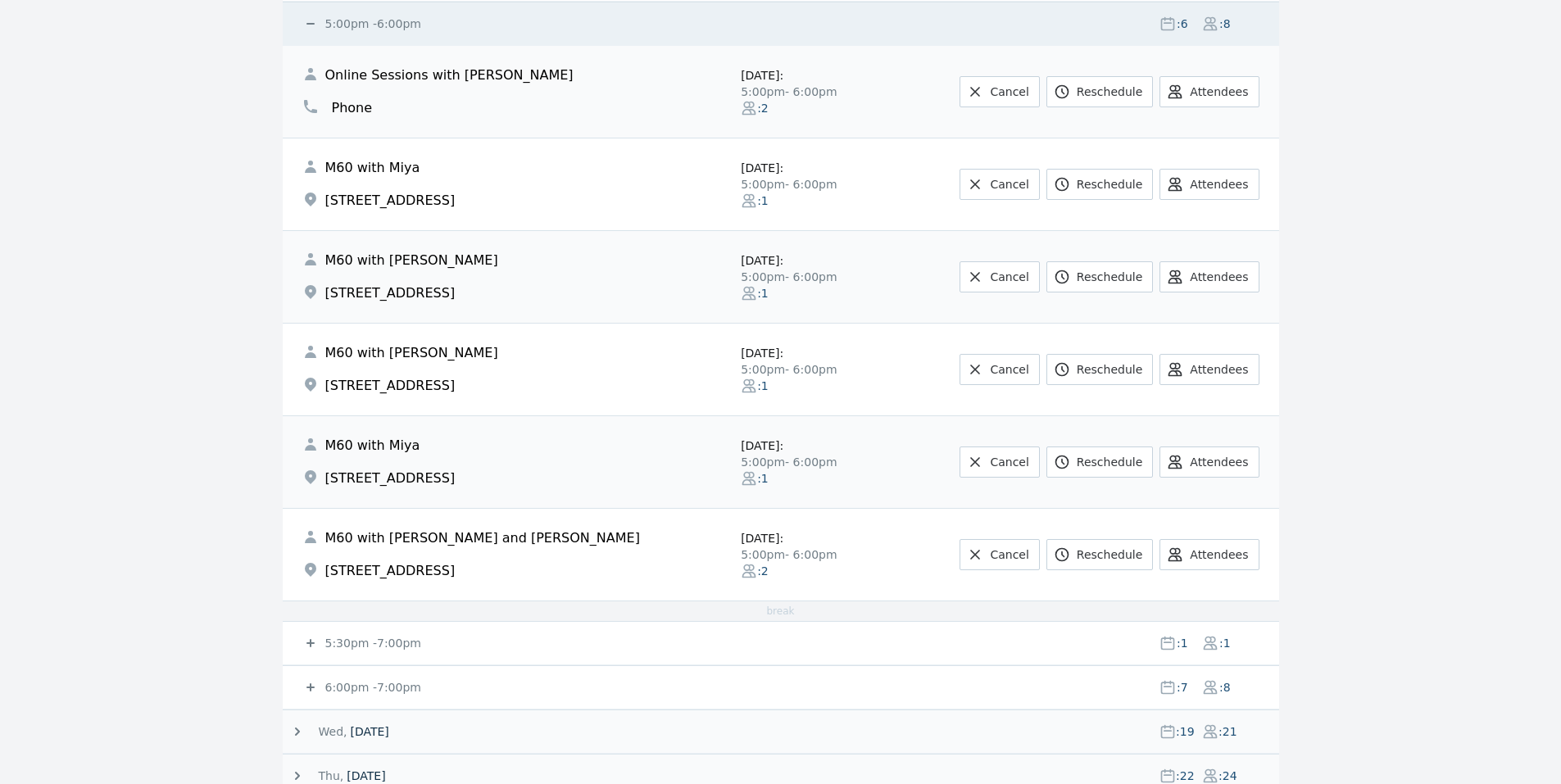
click at [389, 684] on small "6:00pm - 7:00pm" at bounding box center [372, 687] width 99 height 13
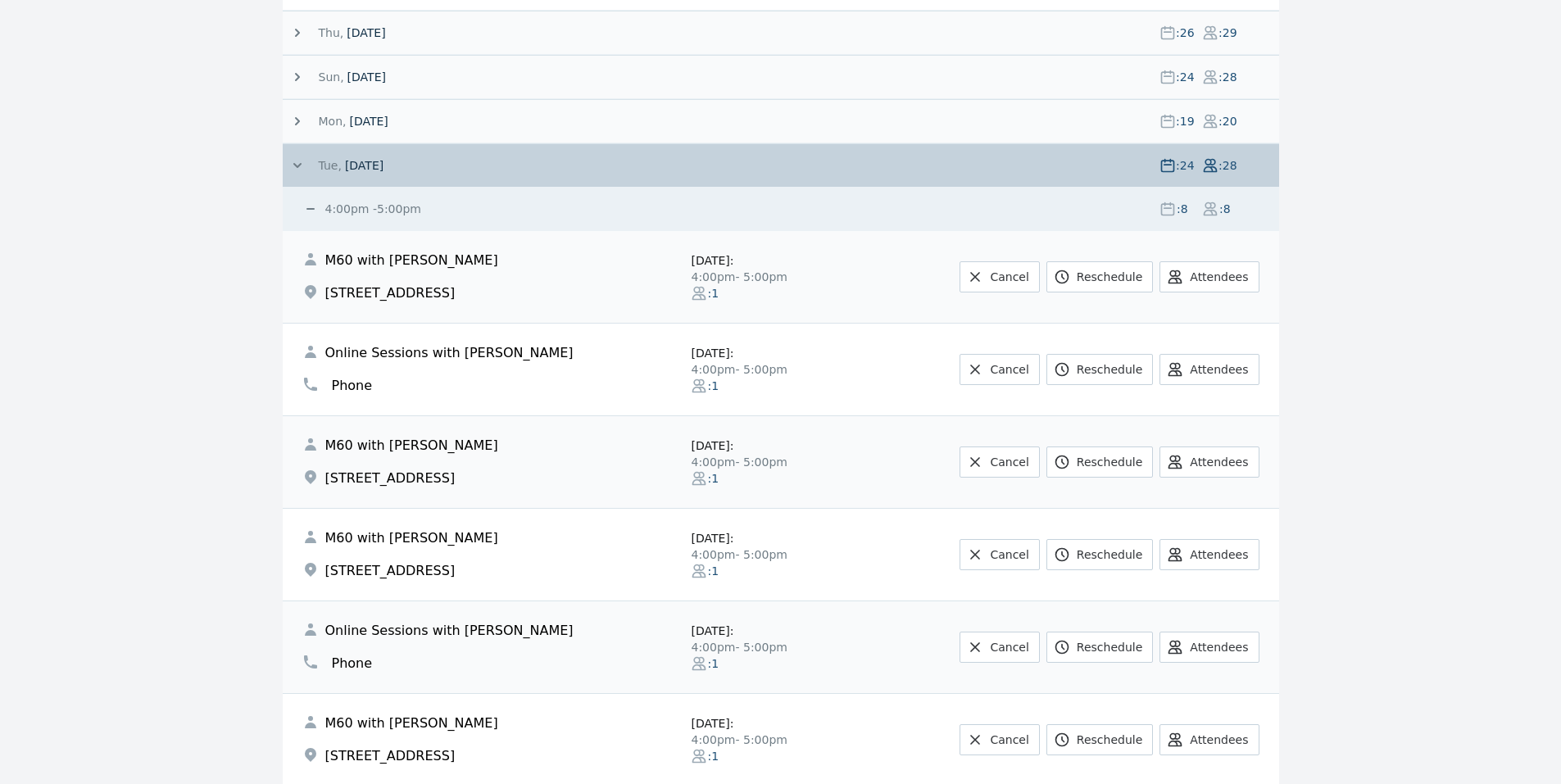
scroll to position [0, 0]
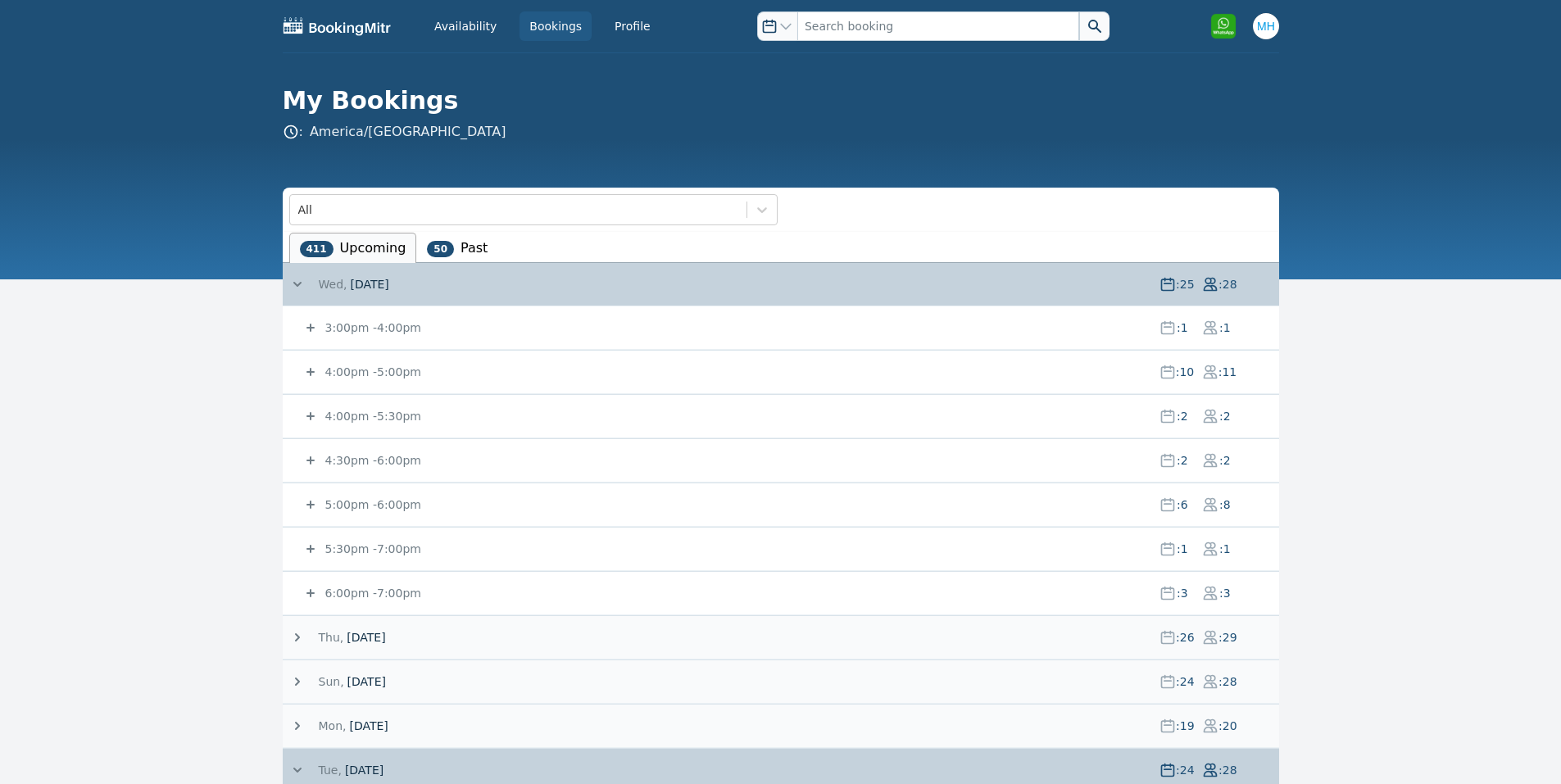
click at [386, 282] on span "[DATE]" at bounding box center [370, 284] width 39 height 17
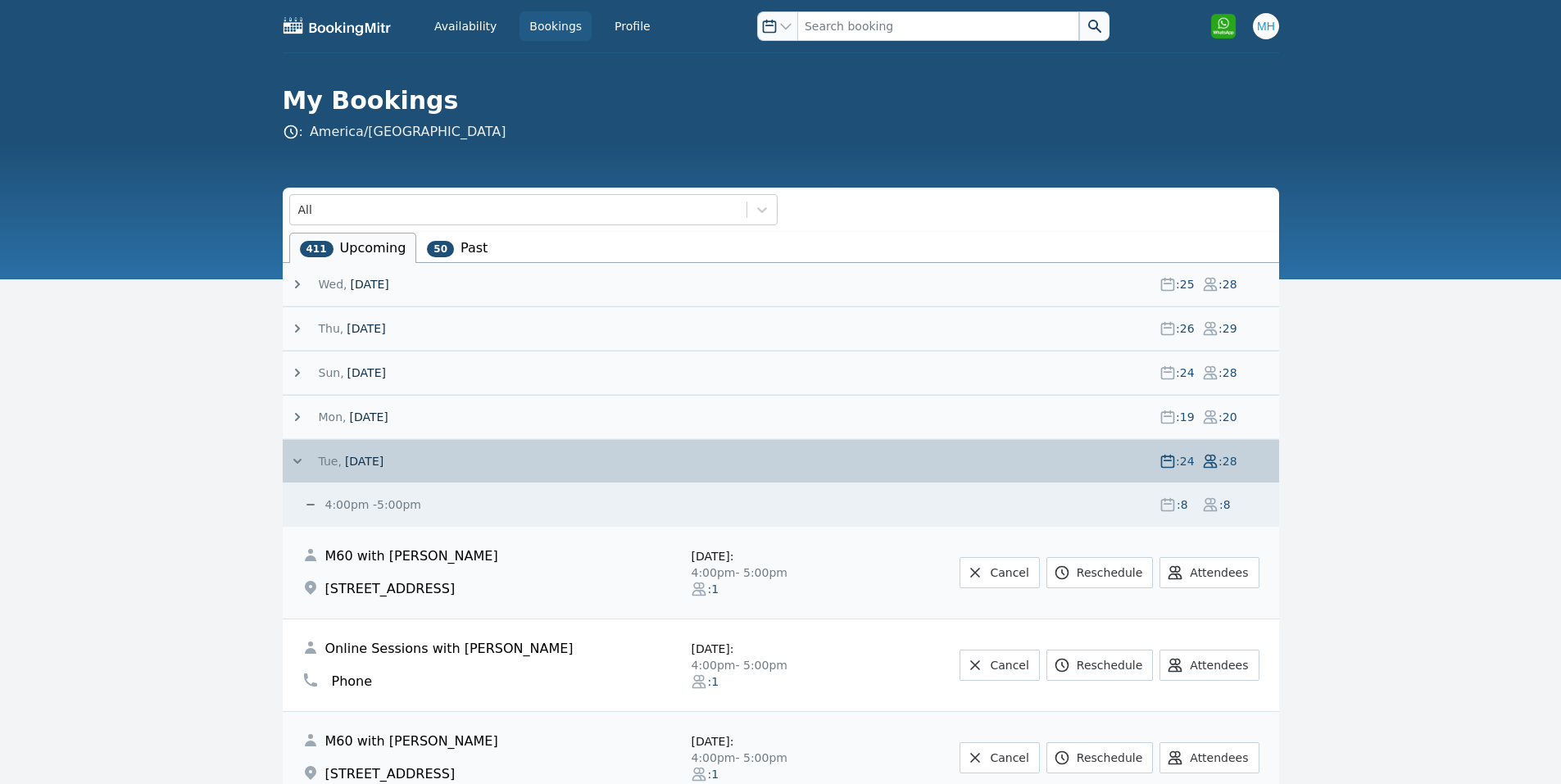
click at [383, 459] on span "[DATE]" at bounding box center [364, 461] width 39 height 17
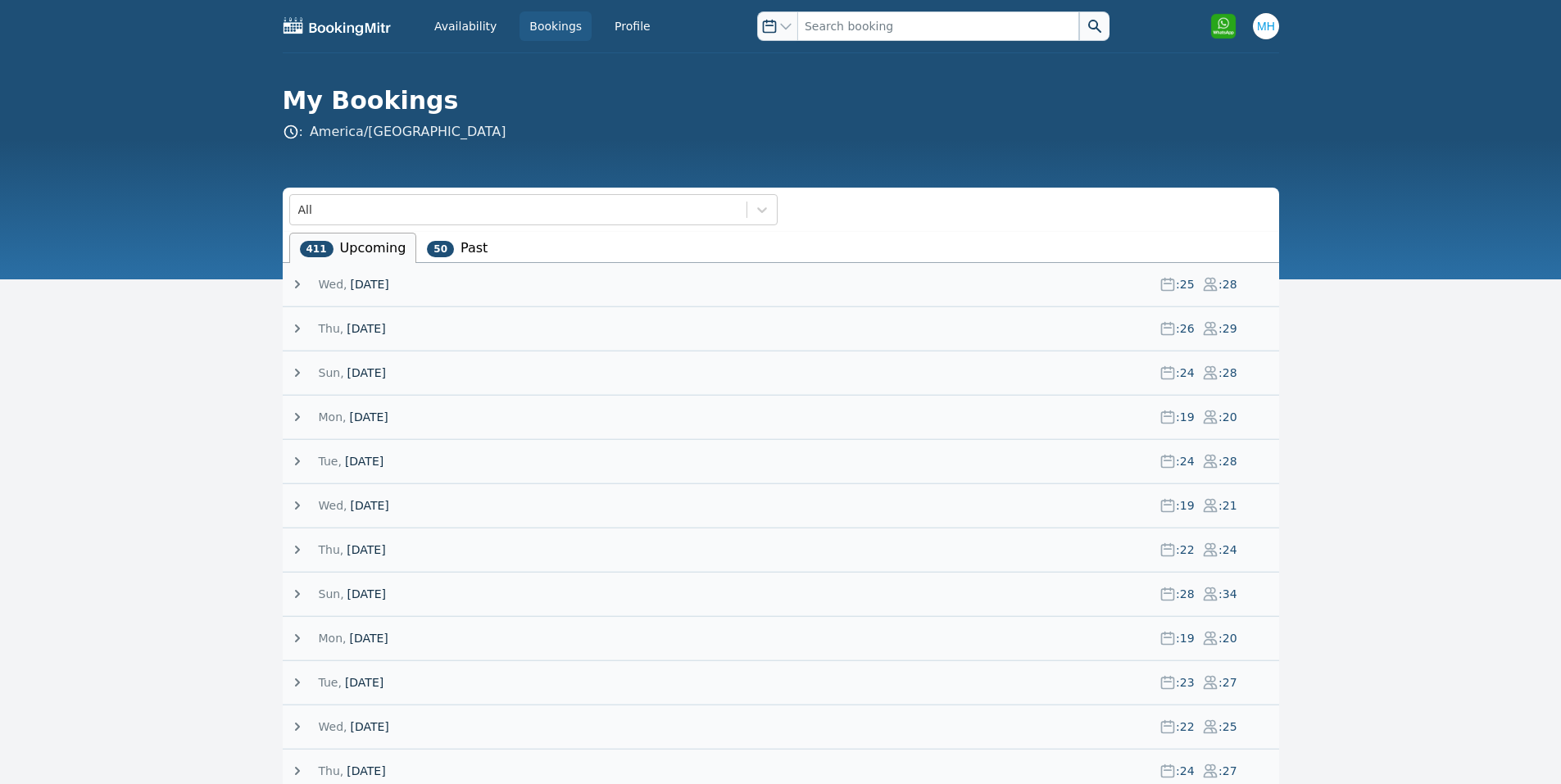
click at [346, 497] on span at bounding box center [347, 505] width 3 height 17
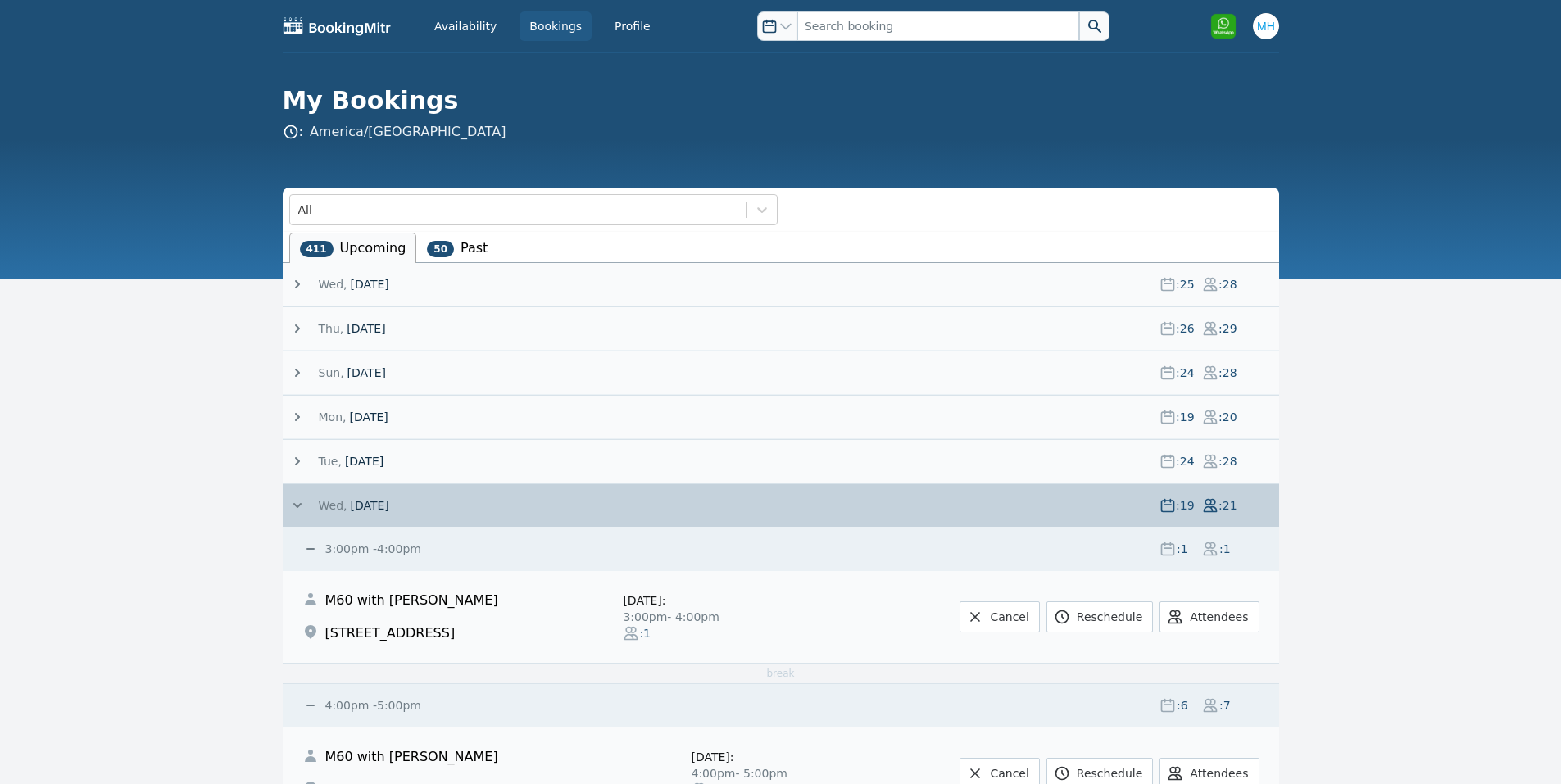
click at [367, 282] on span "[DATE]" at bounding box center [370, 284] width 39 height 17
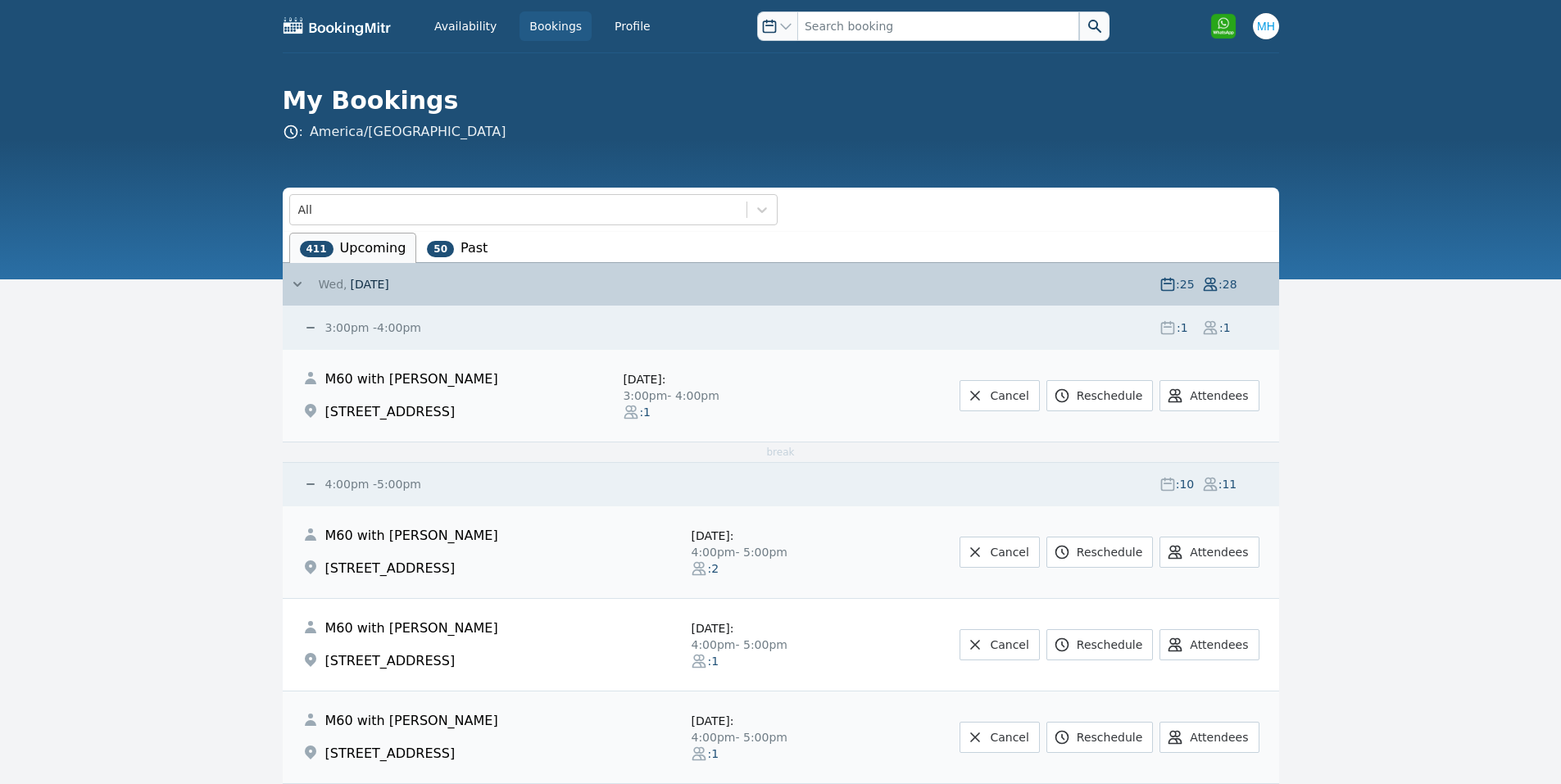
click at [367, 290] on span "[DATE]" at bounding box center [370, 284] width 39 height 17
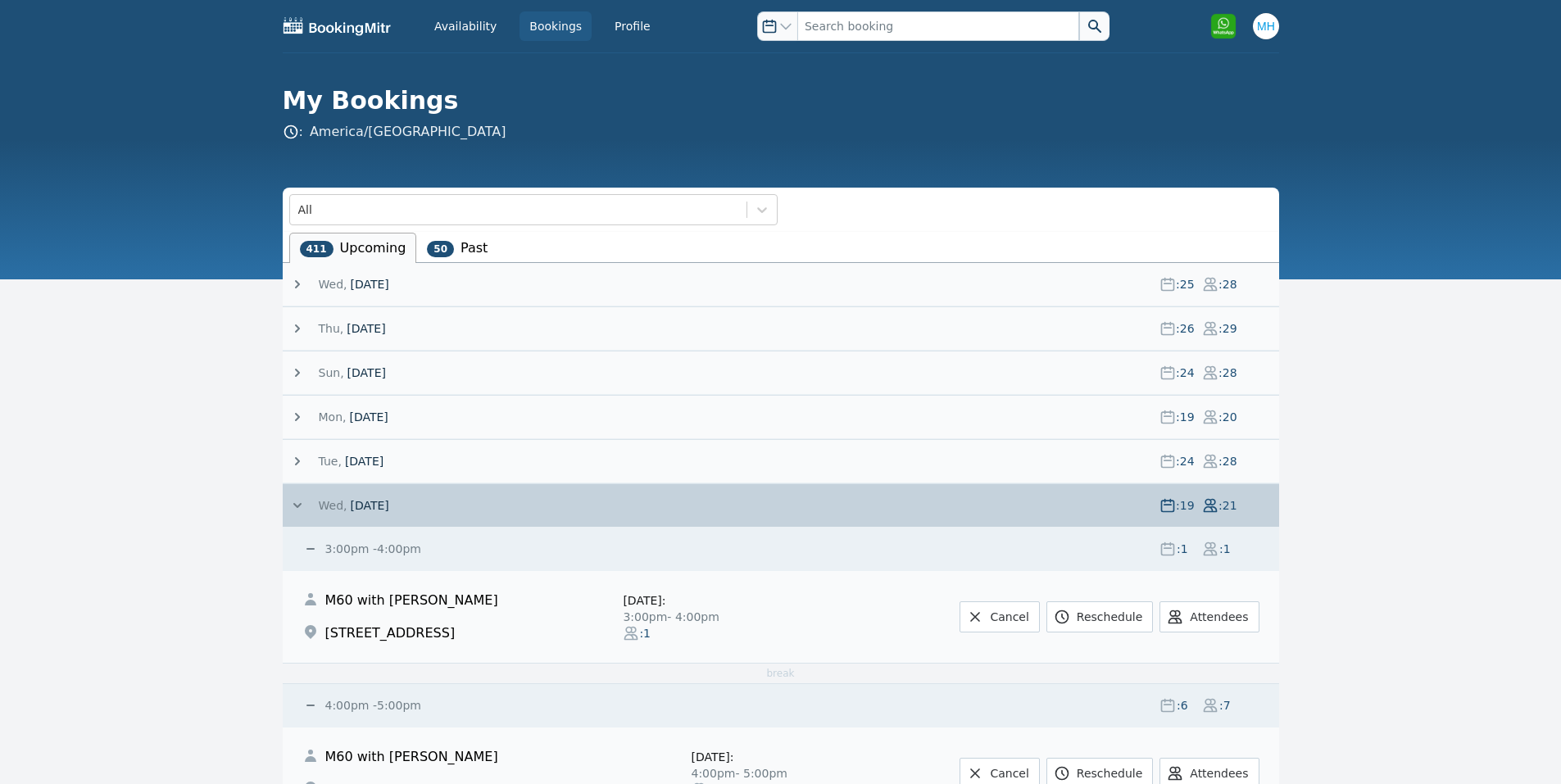
drag, startPoint x: 416, startPoint y: 502, endPoint x: 407, endPoint y: 491, distance: 14.2
click at [388, 500] on span "[DATE]" at bounding box center [370, 505] width 39 height 17
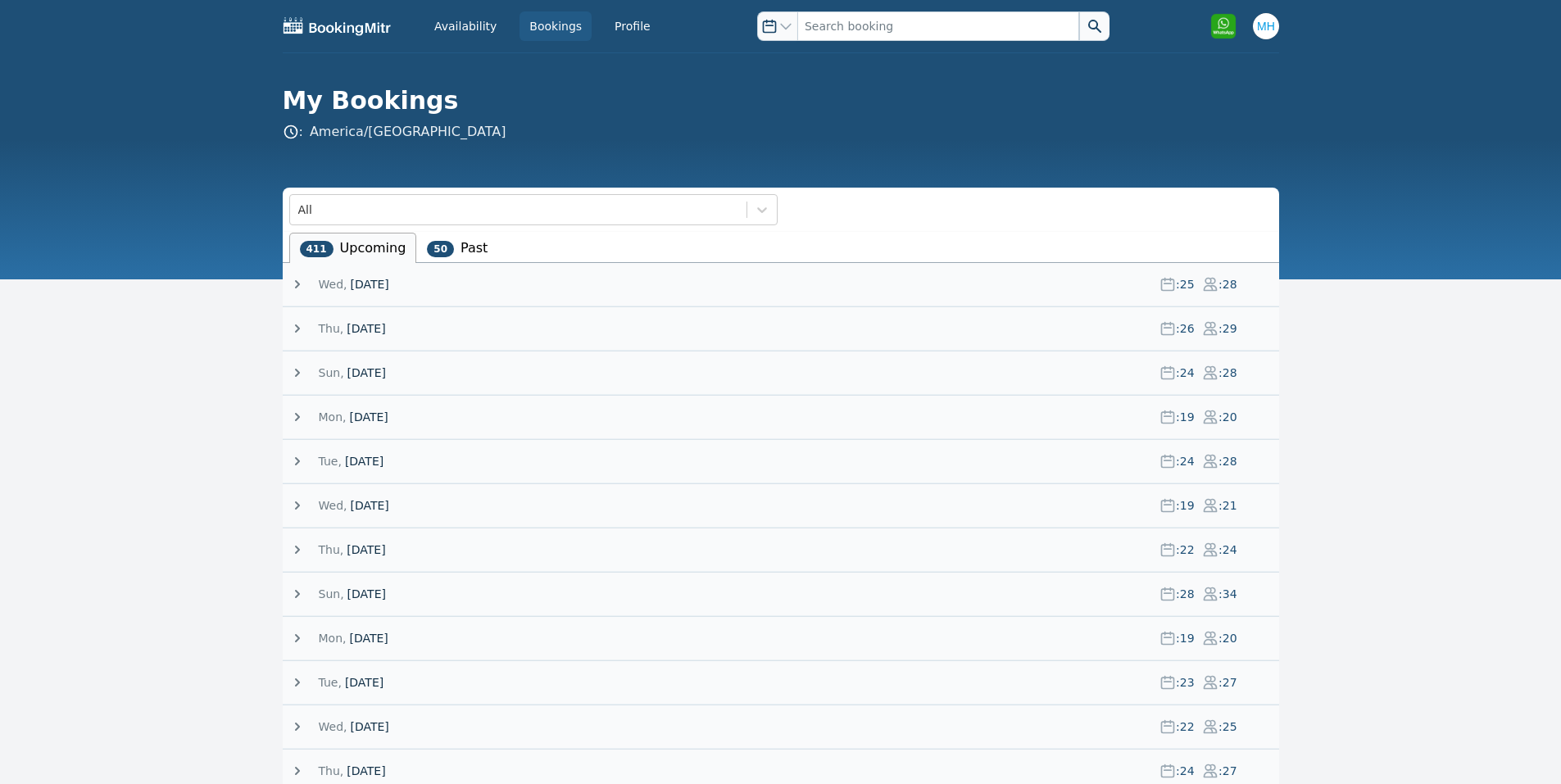
click at [446, 242] on li "50 Past" at bounding box center [457, 247] width 82 height 30
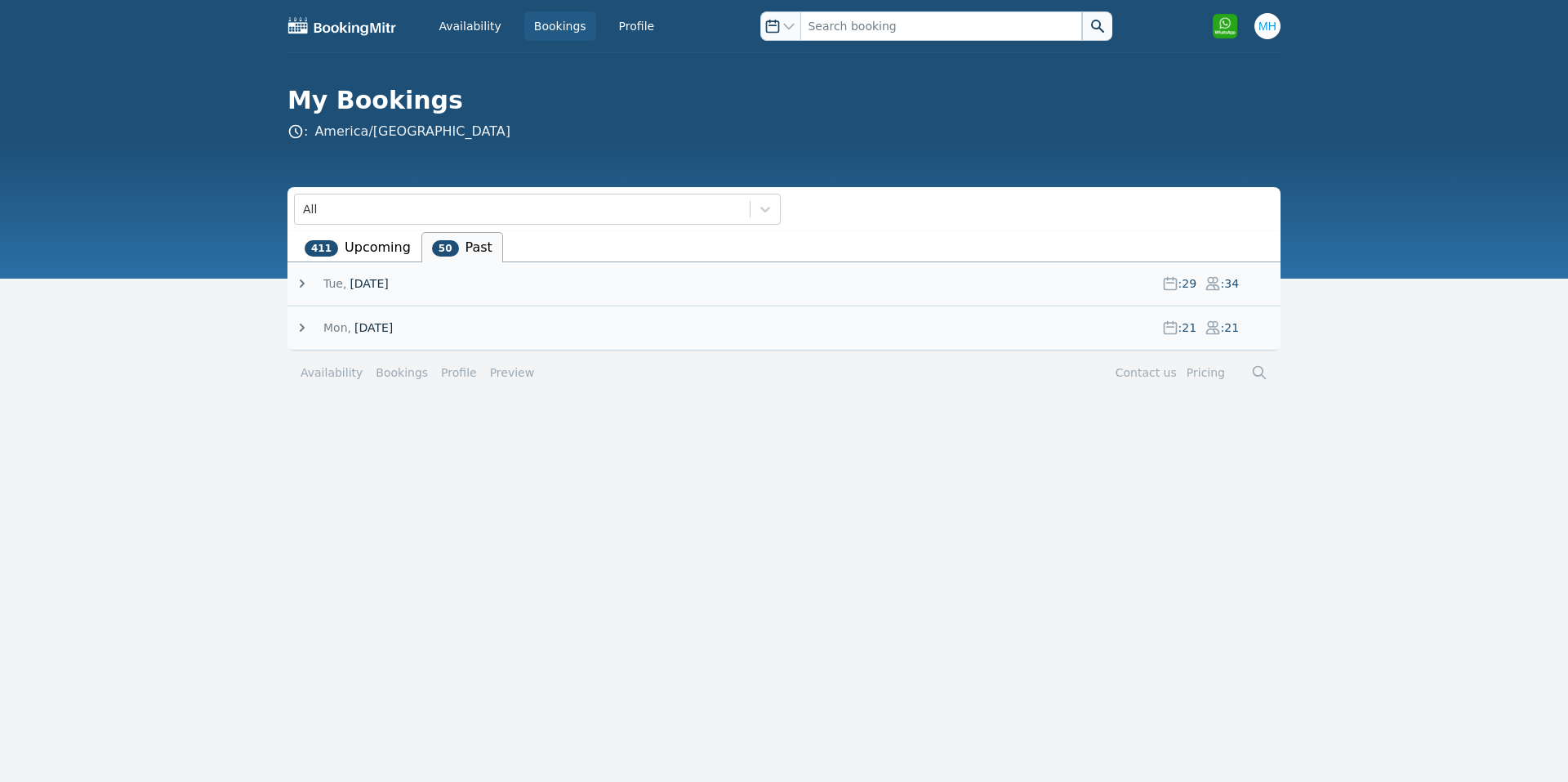
click at [388, 325] on span "[DATE]" at bounding box center [373, 327] width 39 height 16
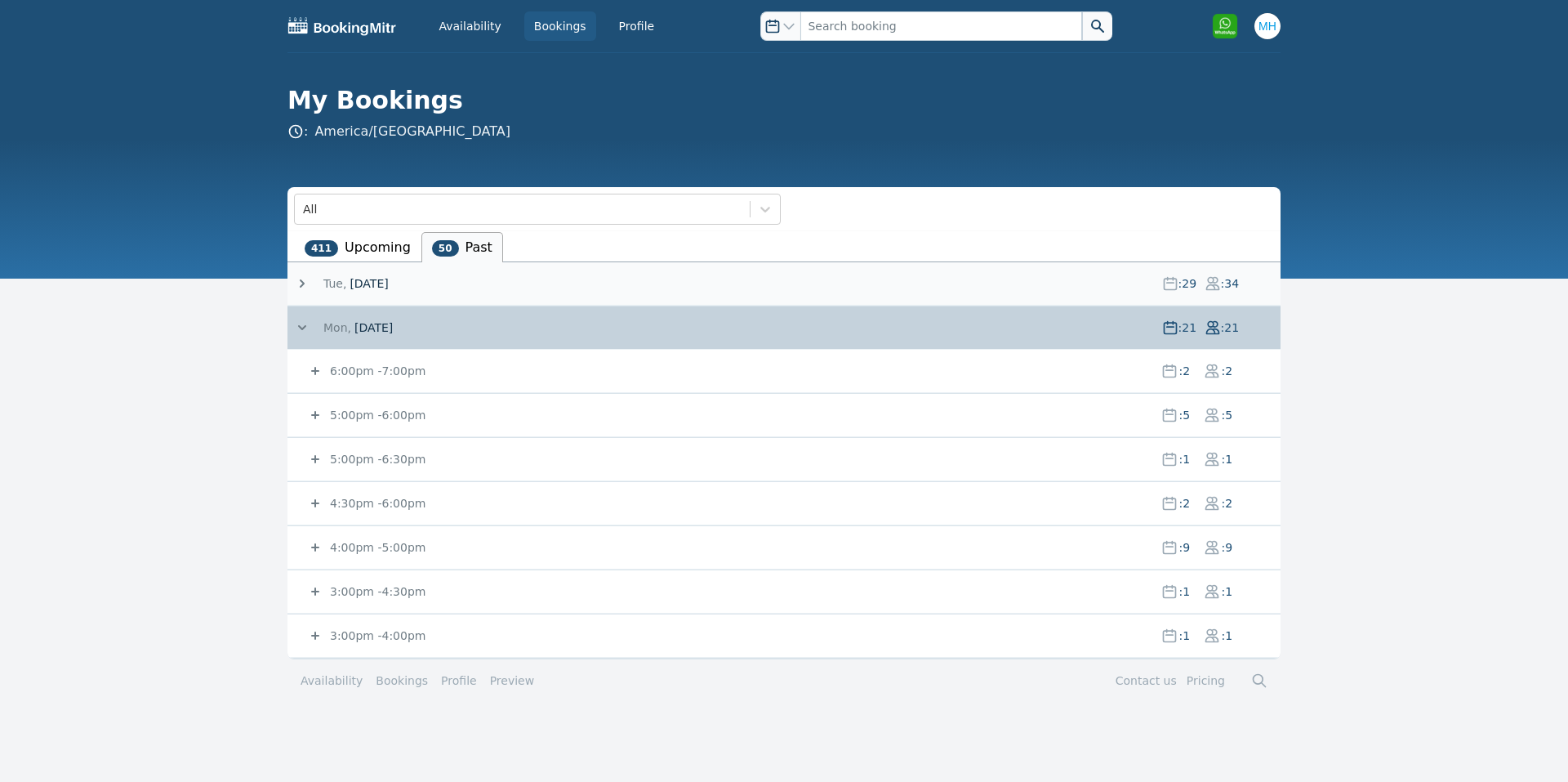
click at [352, 640] on small "3:00pm - 4:00pm" at bounding box center [376, 635] width 99 height 13
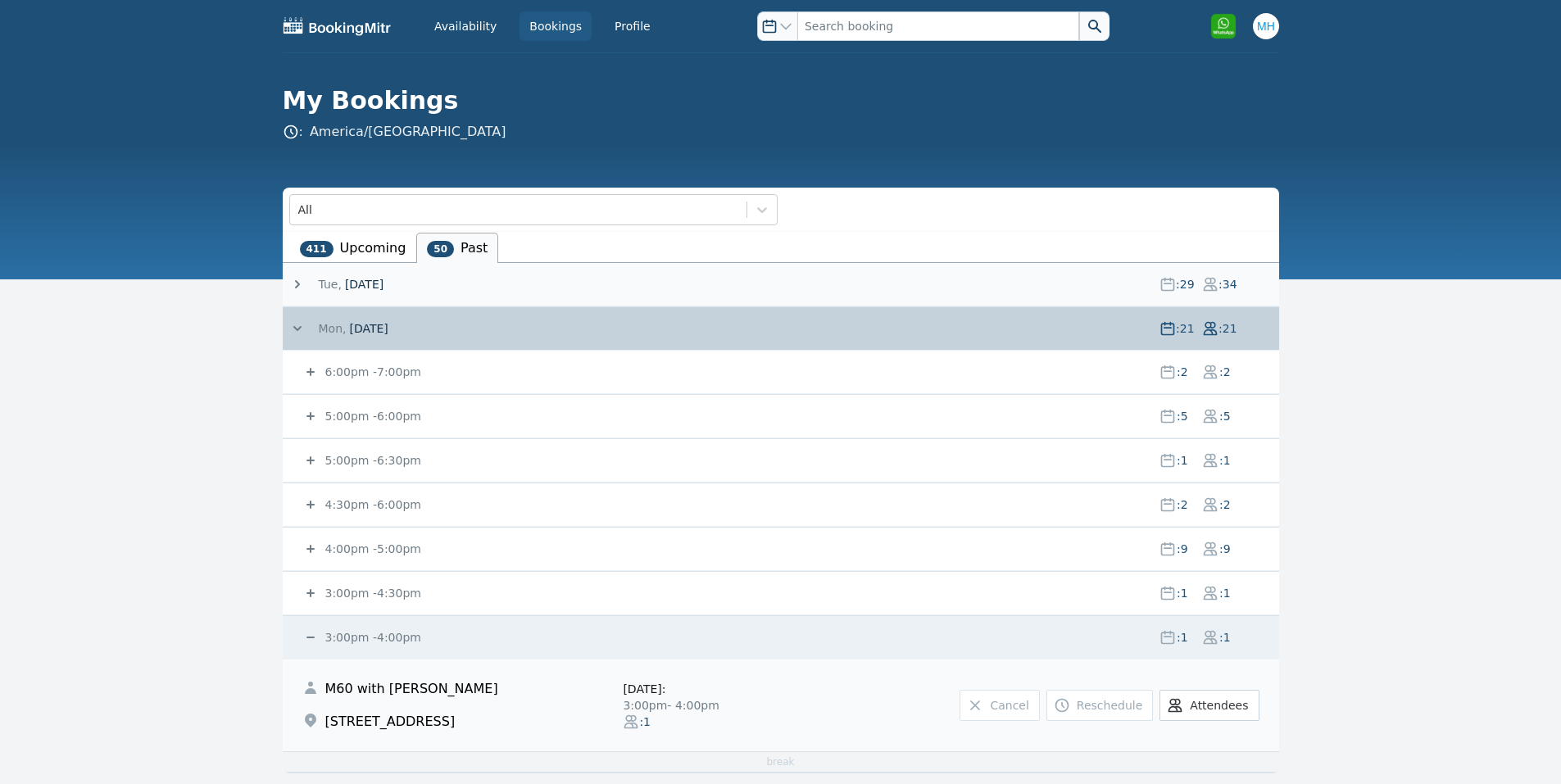
click at [353, 642] on small "3:00pm - 4:00pm" at bounding box center [372, 636] width 99 height 13
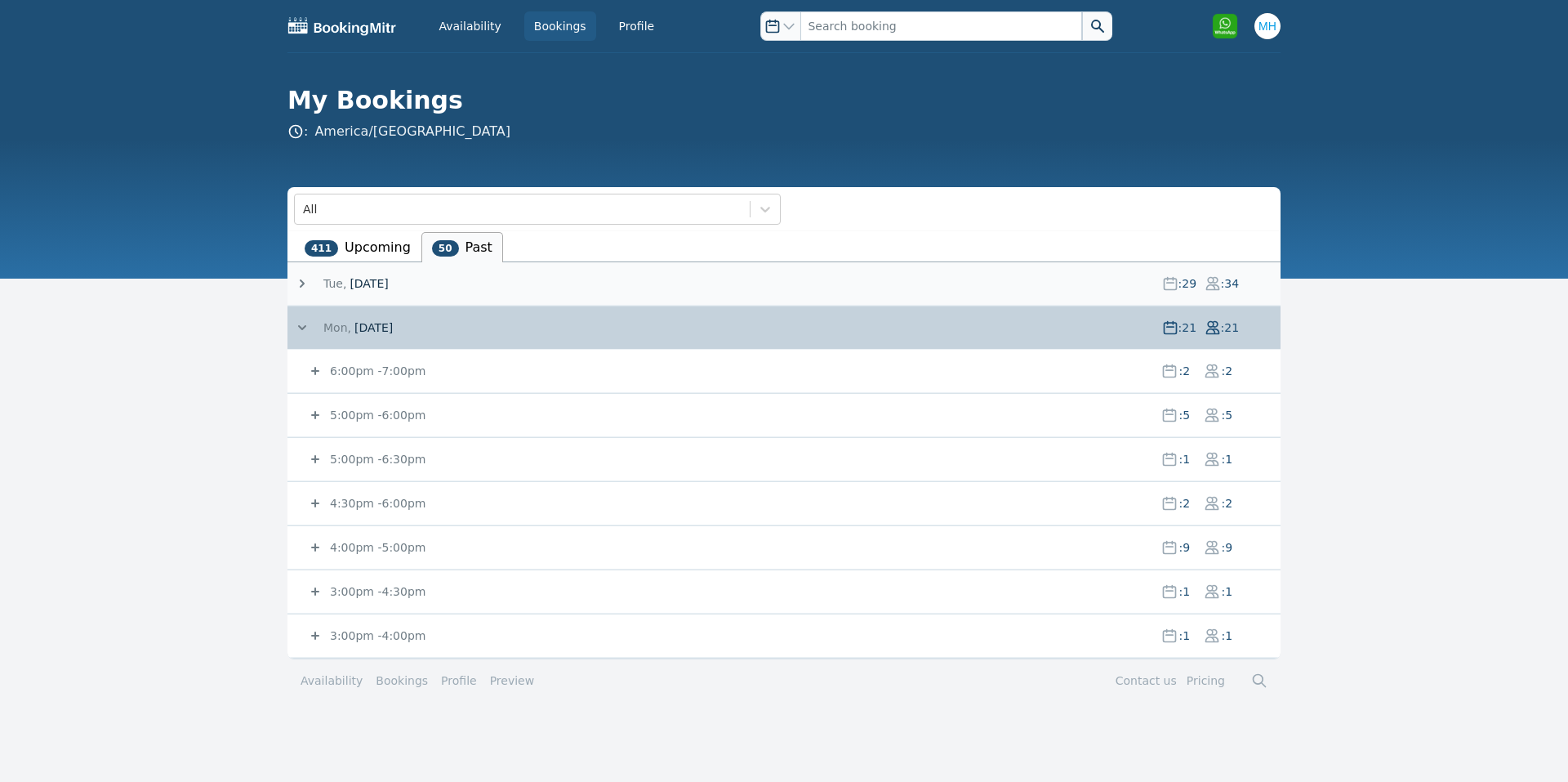
click at [338, 585] on small "3:00pm - 4:30pm" at bounding box center [376, 591] width 99 height 13
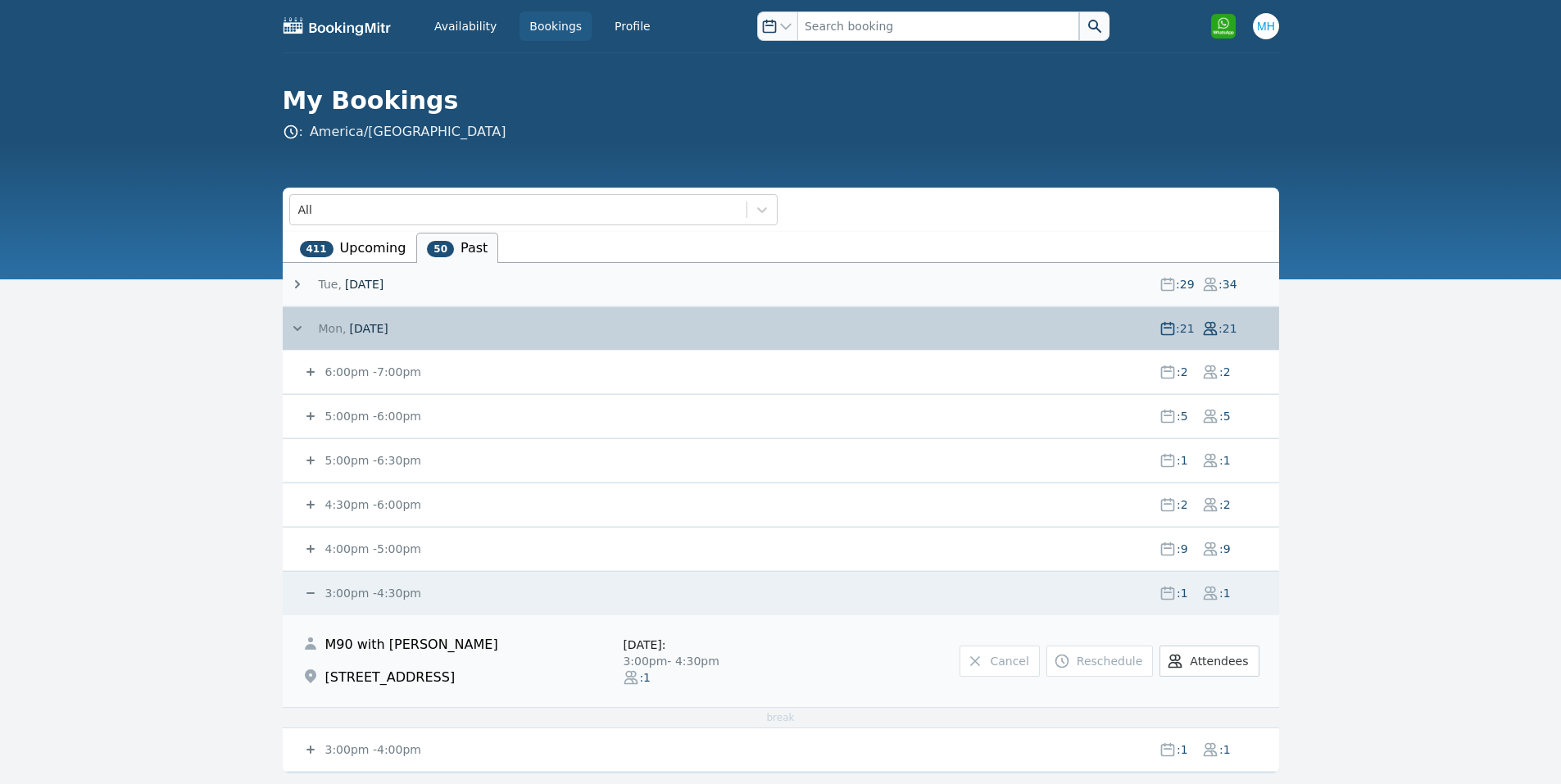
click at [340, 587] on small "3:00pm - 4:30pm" at bounding box center [372, 592] width 99 height 13
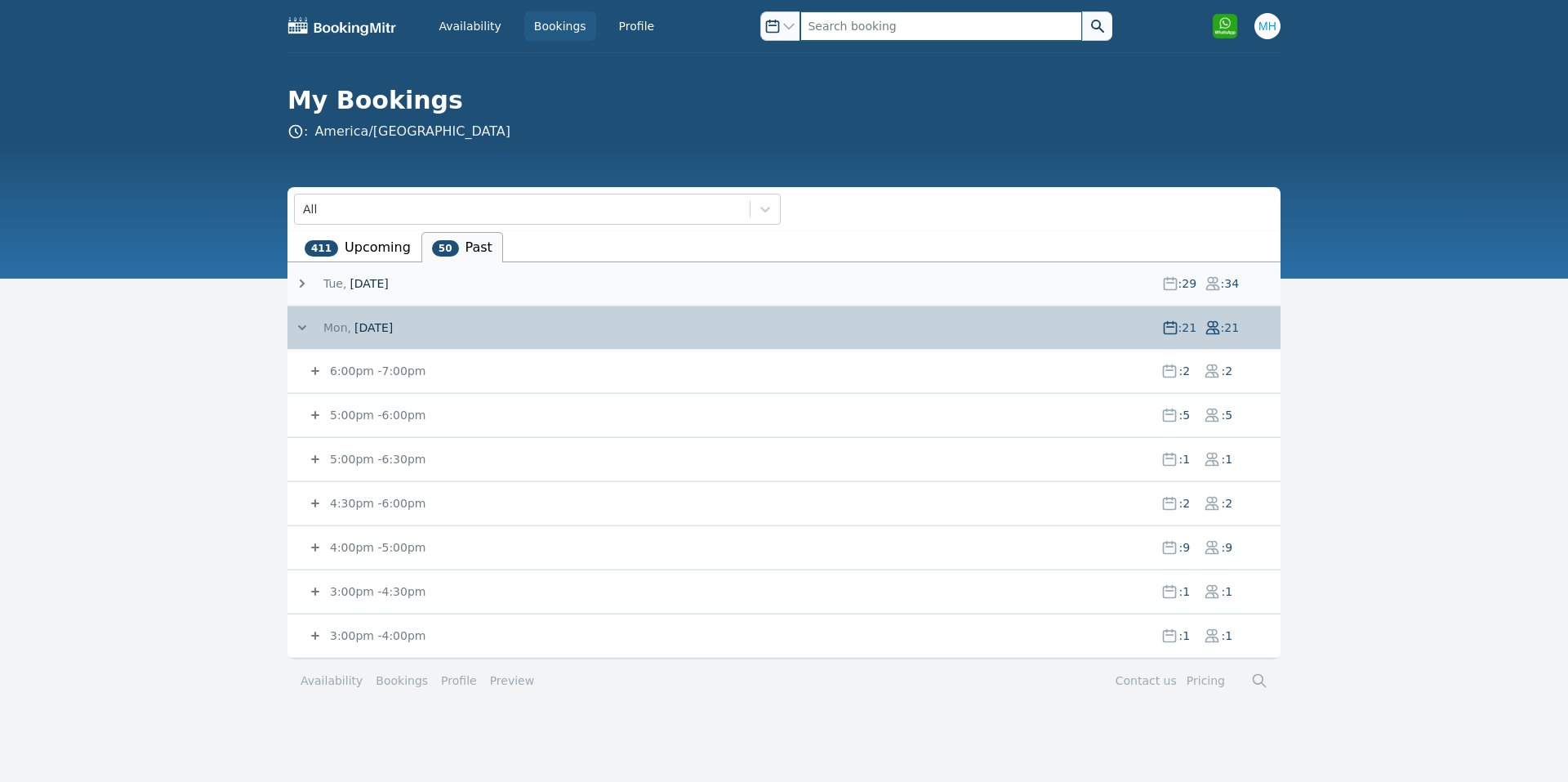
click at [854, 15] on input "text" at bounding box center [941, 26] width 281 height 29
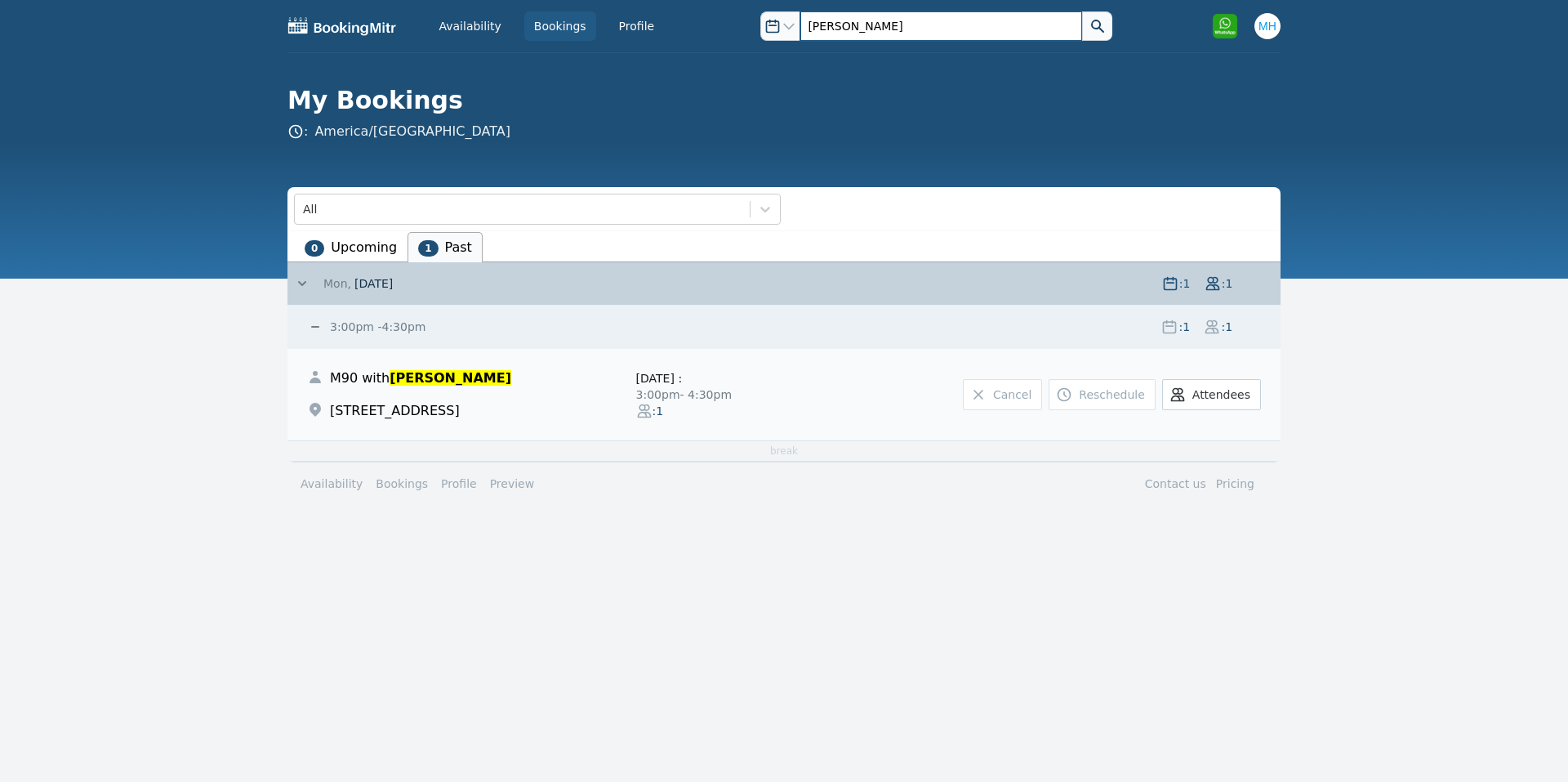
type input "[PERSON_NAME]"
click at [339, 249] on li "0 Upcoming" at bounding box center [350, 246] width 113 height 30
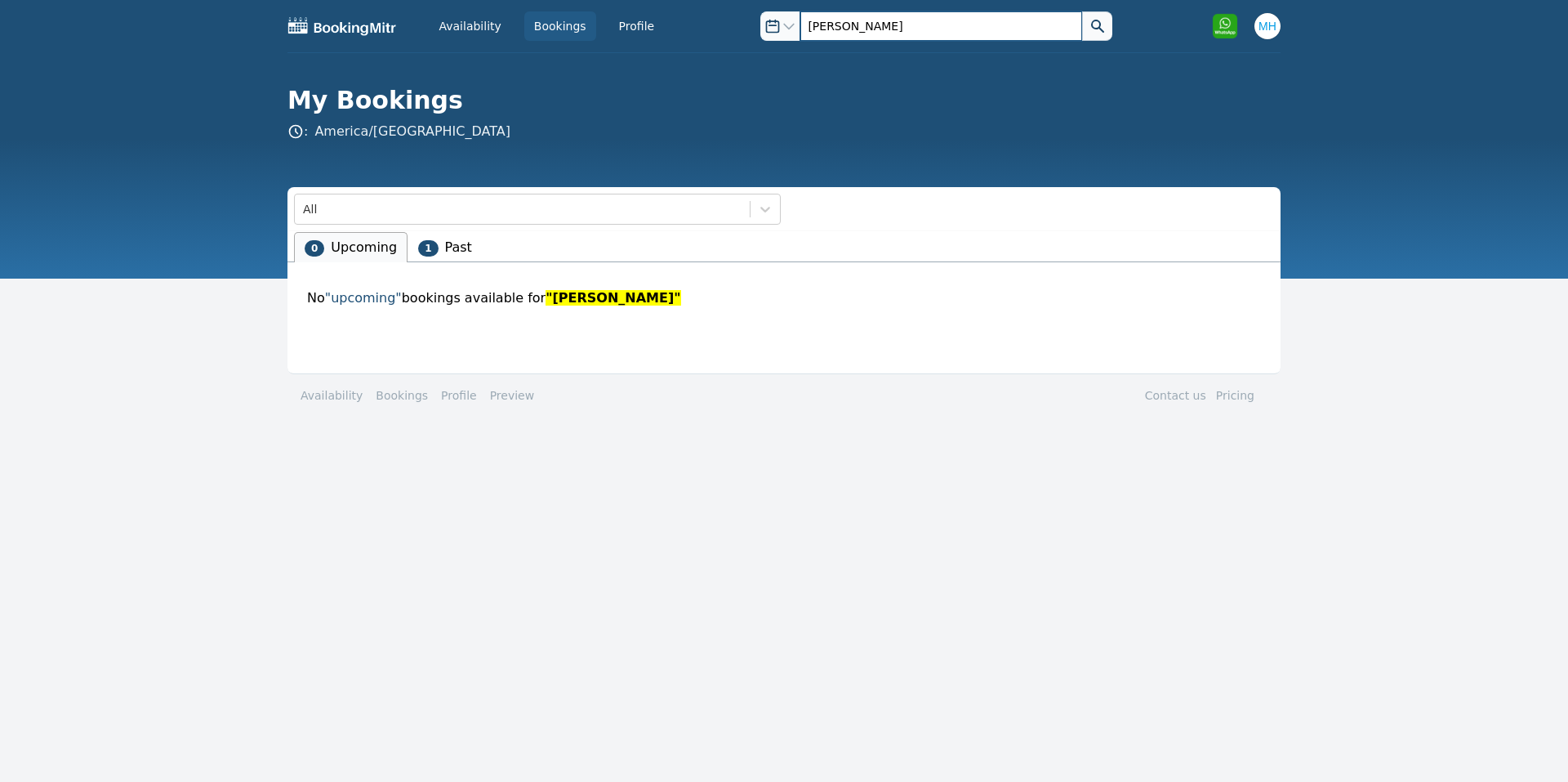
drag, startPoint x: 822, startPoint y: 16, endPoint x: 756, endPoint y: 23, distance: 66.4
click at [760, 23] on div "Open options [PERSON_NAME]" at bounding box center [936, 26] width 351 height 29
